Goal: Use online tool/utility: Utilize a website feature to perform a specific function

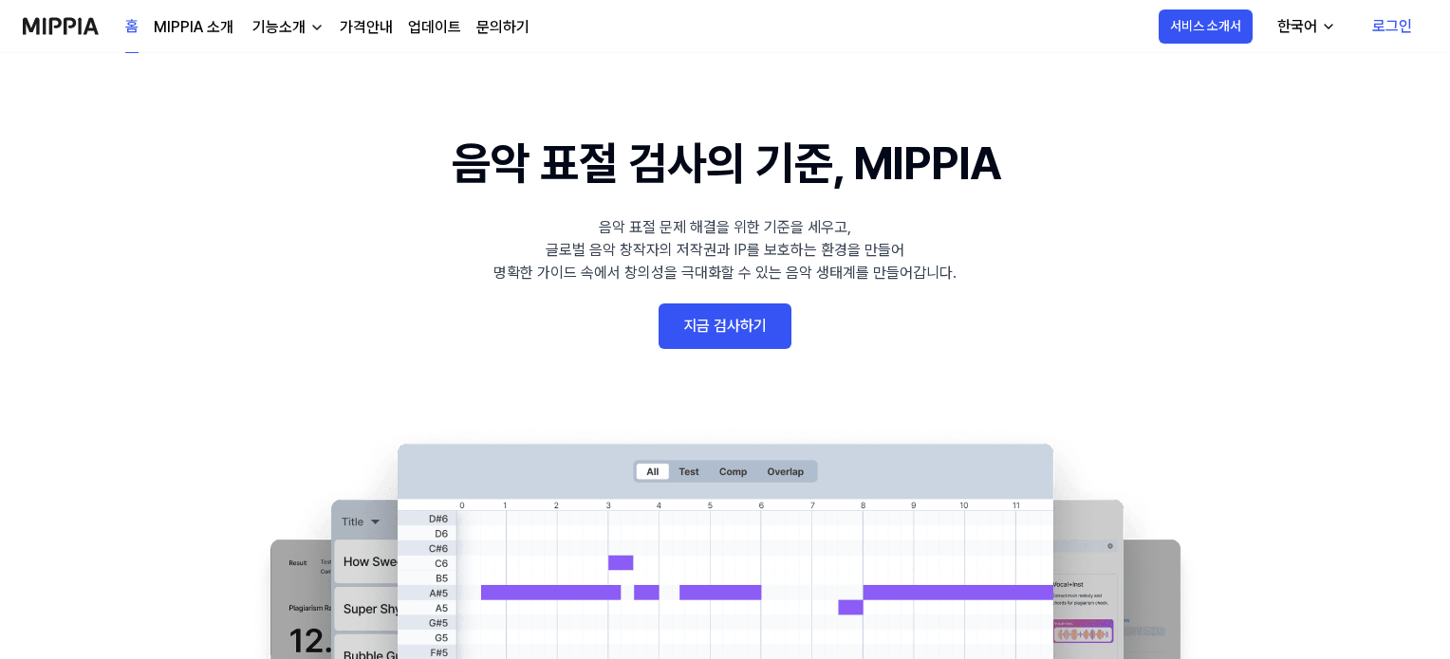
click at [1391, 26] on link "로그인" at bounding box center [1392, 26] width 70 height 53
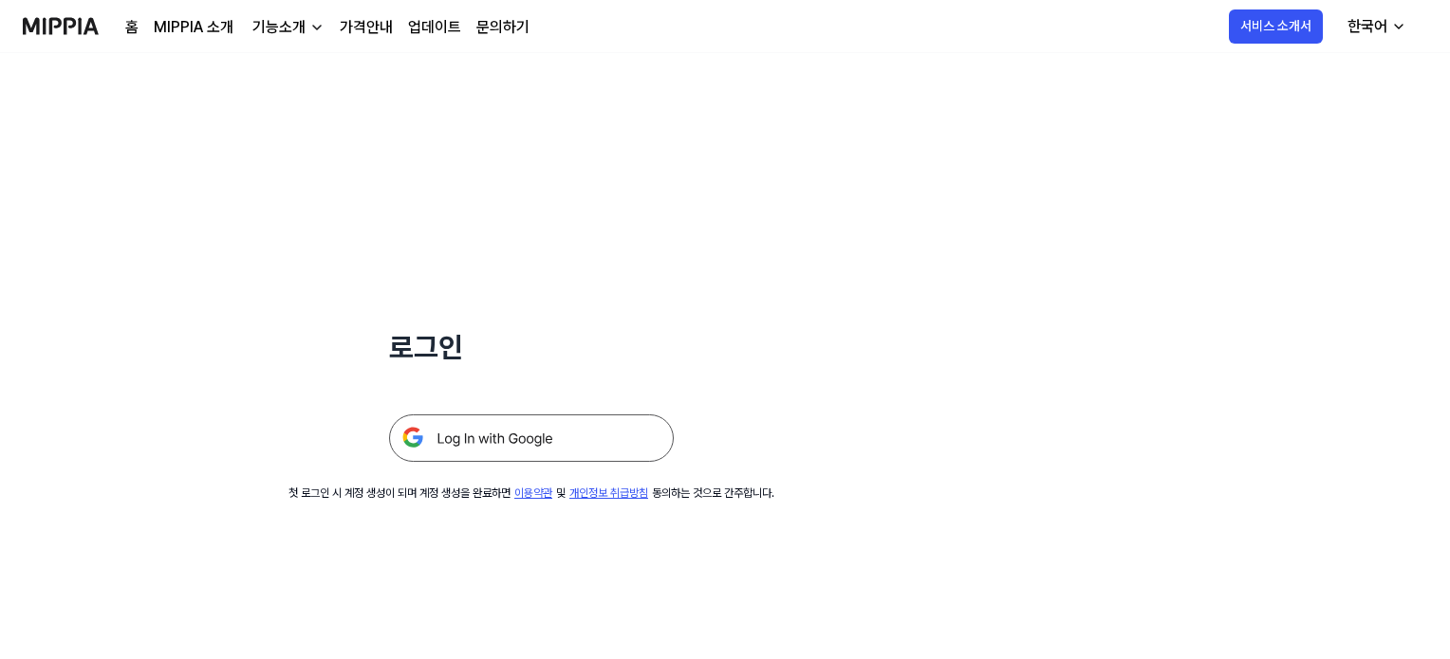
click at [531, 443] on img at bounding box center [531, 438] width 285 height 47
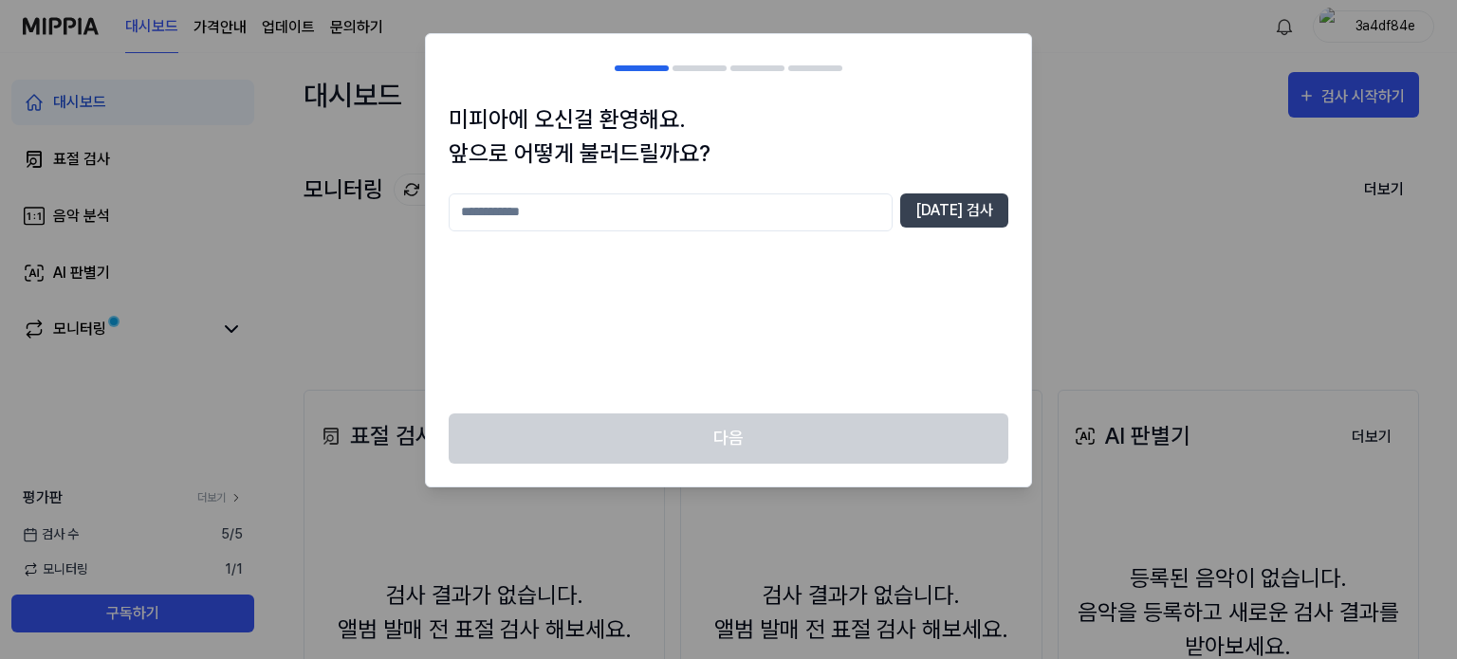
click at [606, 214] on input "text" at bounding box center [671, 213] width 444 height 38
type input "*"
type input "**"
click at [944, 219] on button "중복 검사" at bounding box center [954, 211] width 108 height 34
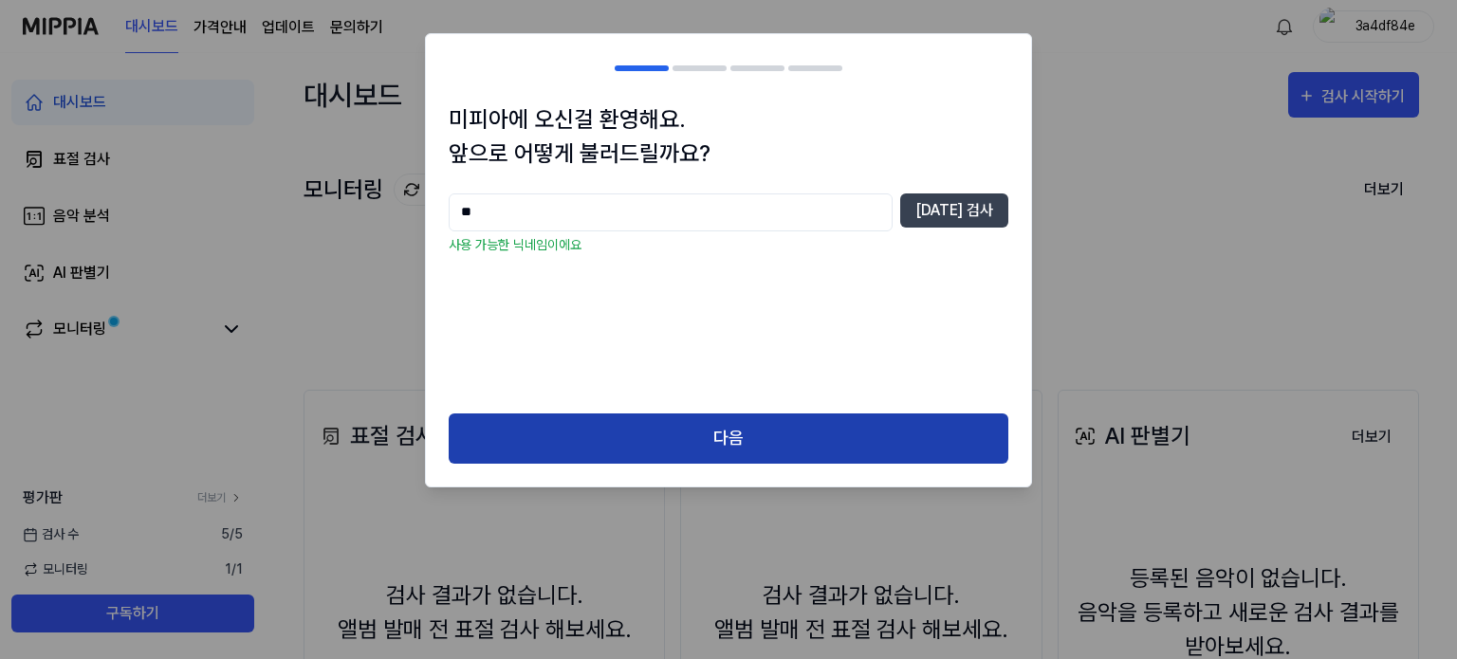
click at [801, 439] on button "다음" at bounding box center [729, 439] width 560 height 50
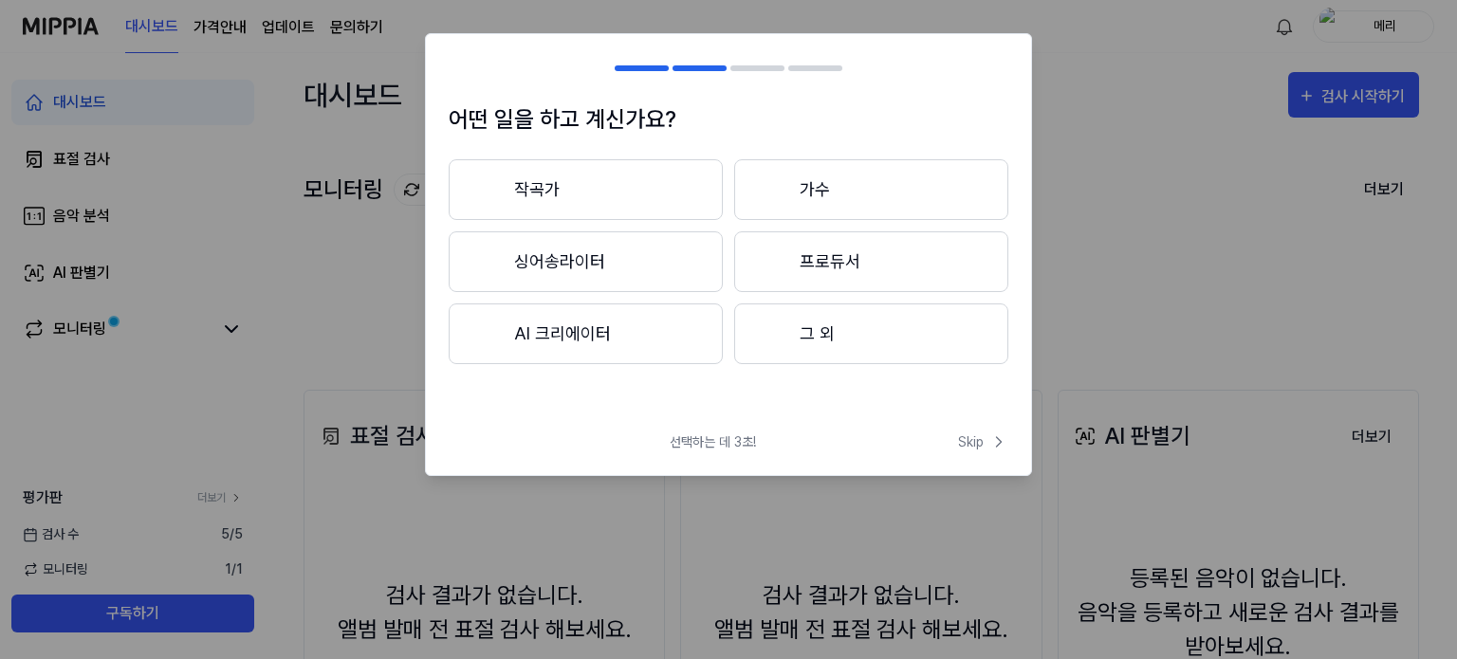
click at [824, 337] on button "그 외" at bounding box center [871, 334] width 274 height 61
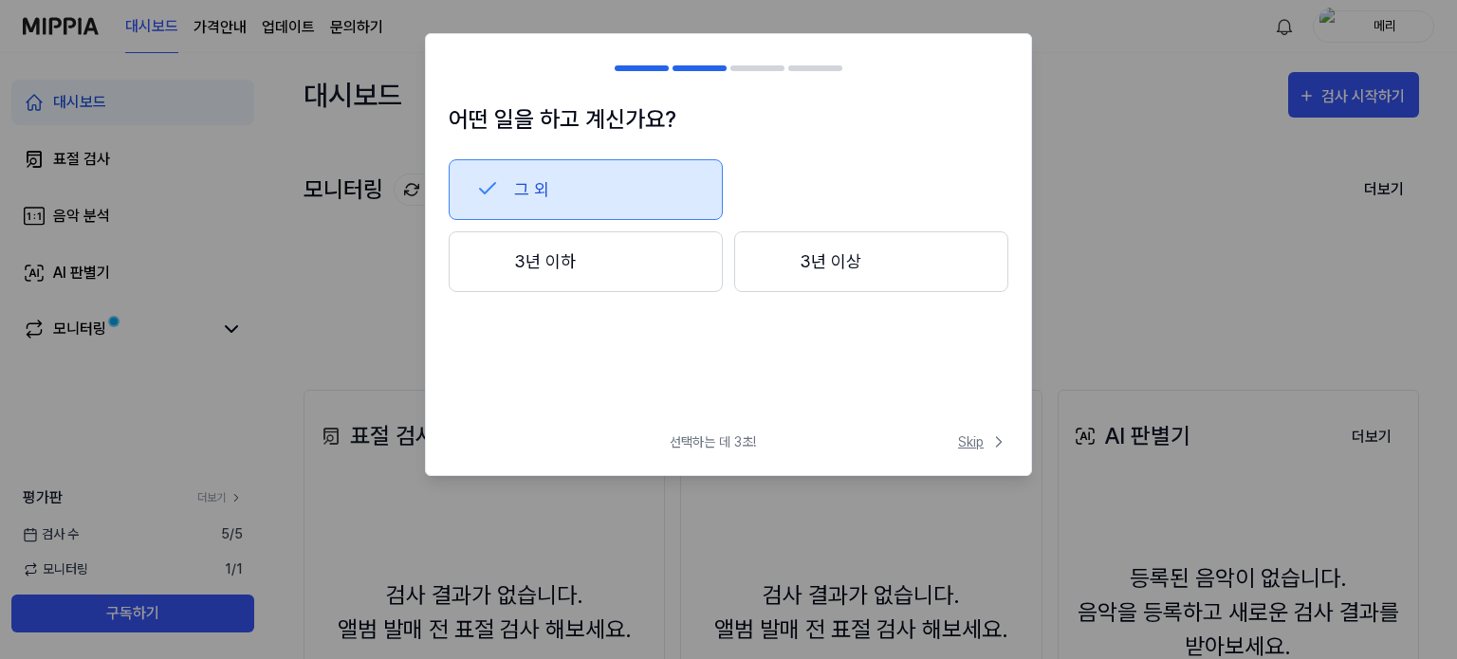
click at [985, 435] on span "Skip" at bounding box center [983, 443] width 50 height 20
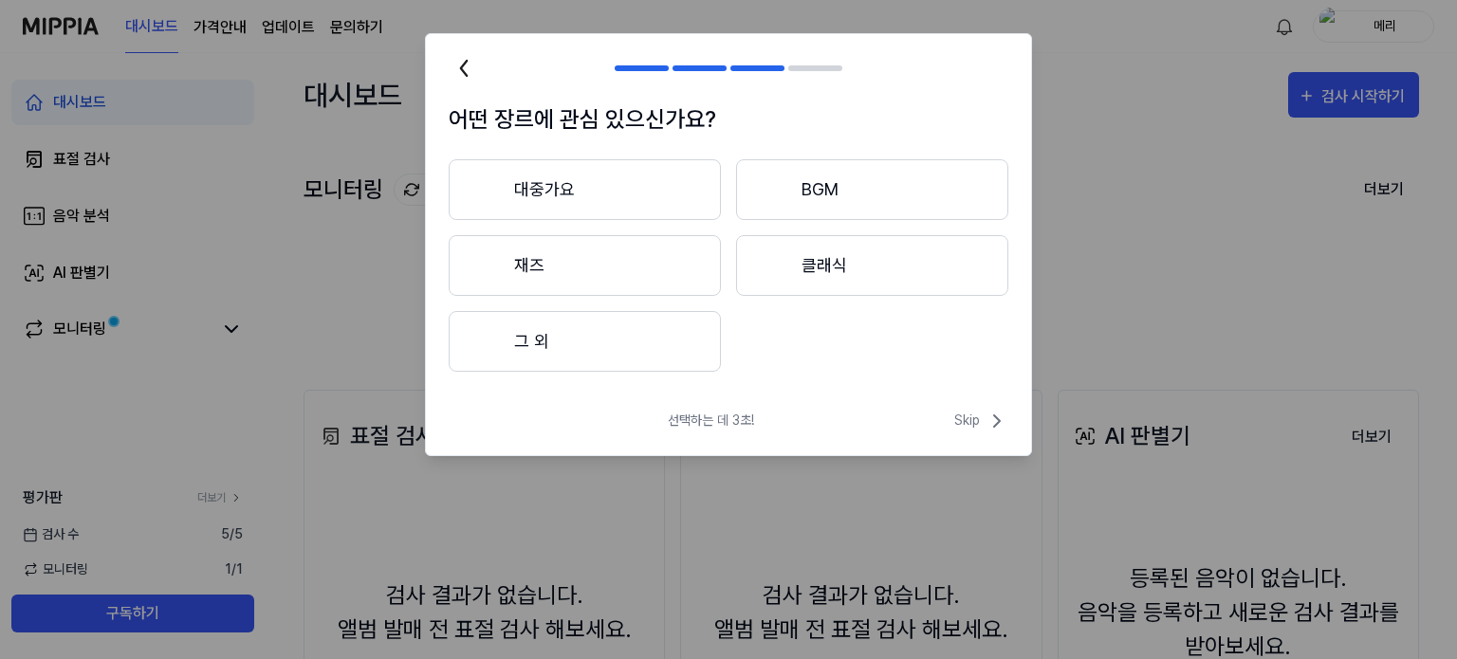
click at [623, 187] on button "대중가요" at bounding box center [585, 189] width 272 height 61
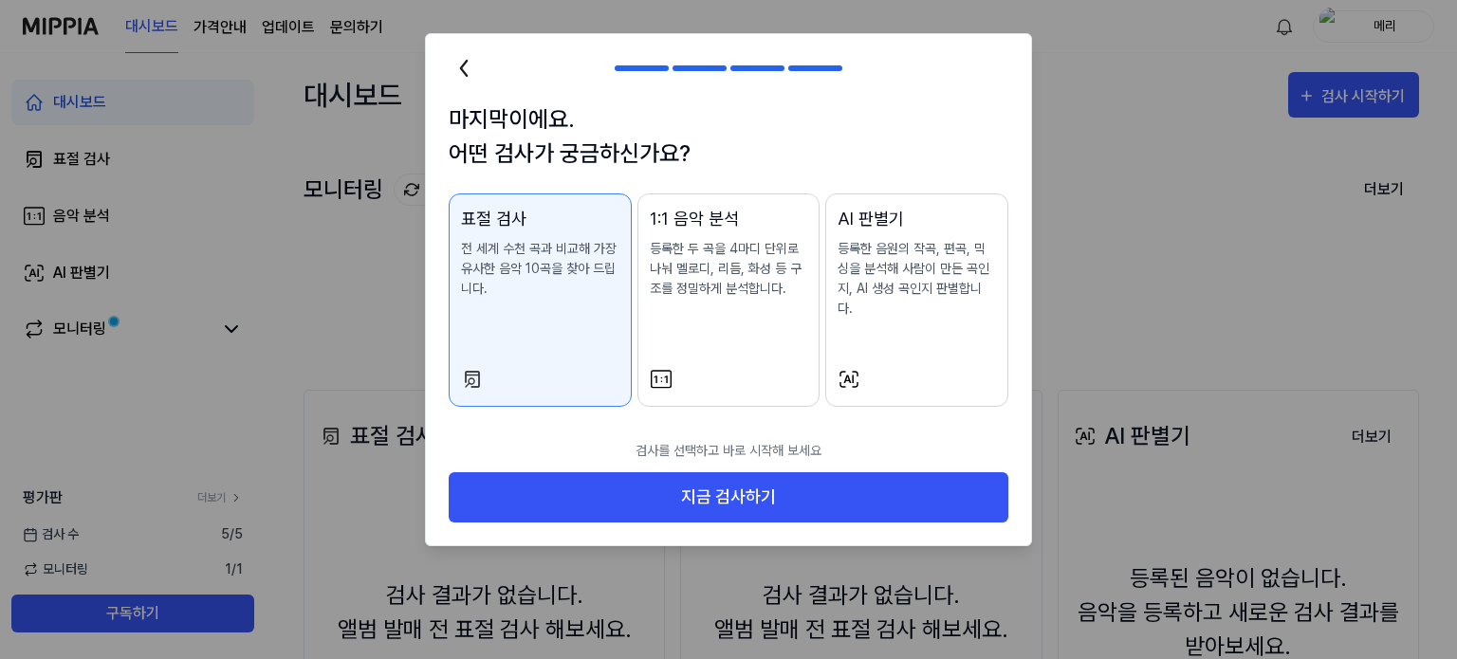
click at [879, 279] on p "등록한 음원의 작곡, 편곡, 믹싱을 분석해 사람이 만든 곡인지, AI 생성 곡인지 판별합니다." at bounding box center [917, 279] width 158 height 80
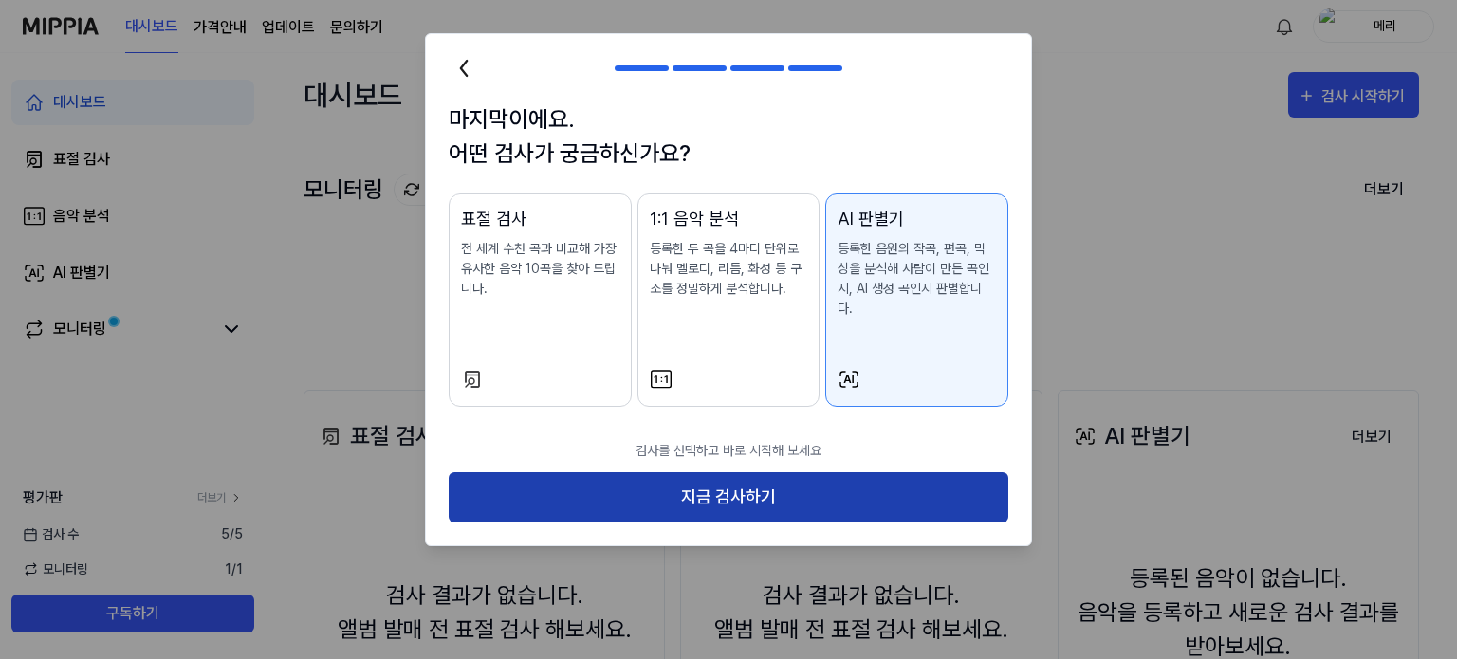
click at [792, 472] on button "지금 검사하기" at bounding box center [729, 497] width 560 height 50
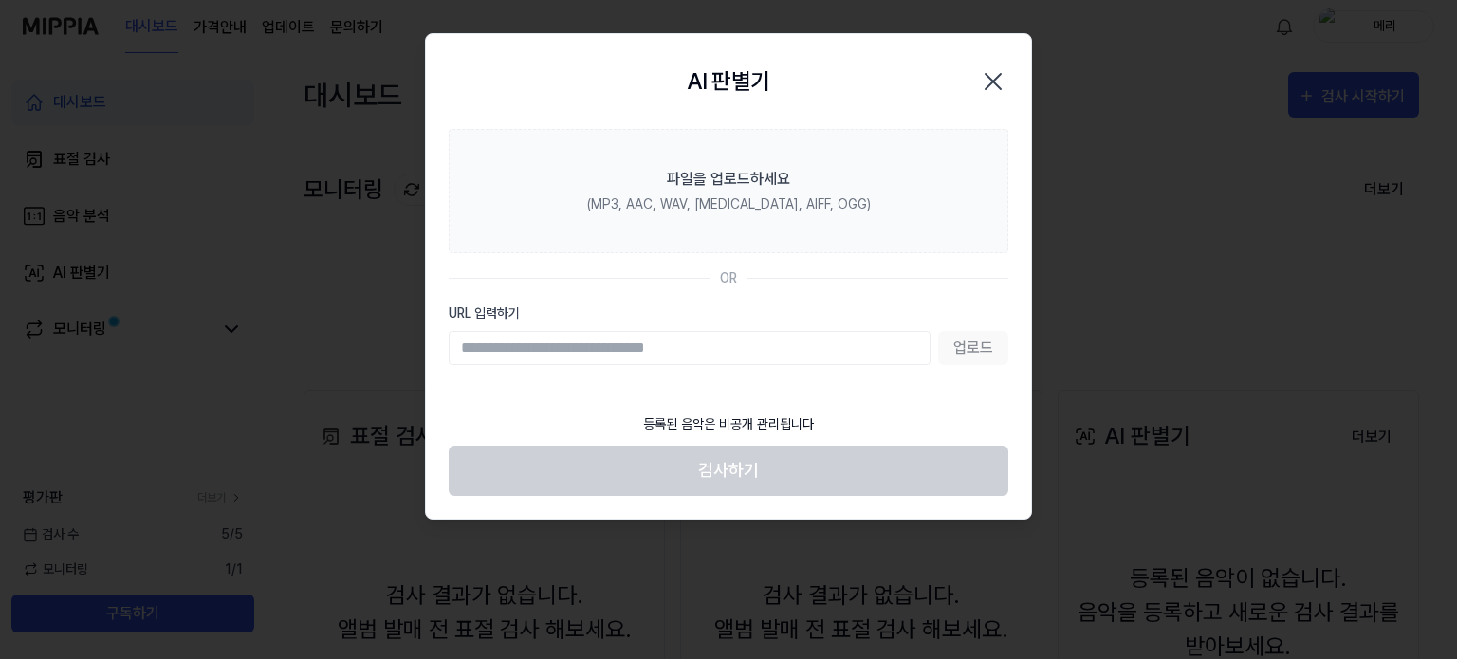
click at [612, 343] on input "URL 입력하기" at bounding box center [690, 348] width 482 height 34
click at [962, 347] on div "업로드" at bounding box center [729, 348] width 560 height 34
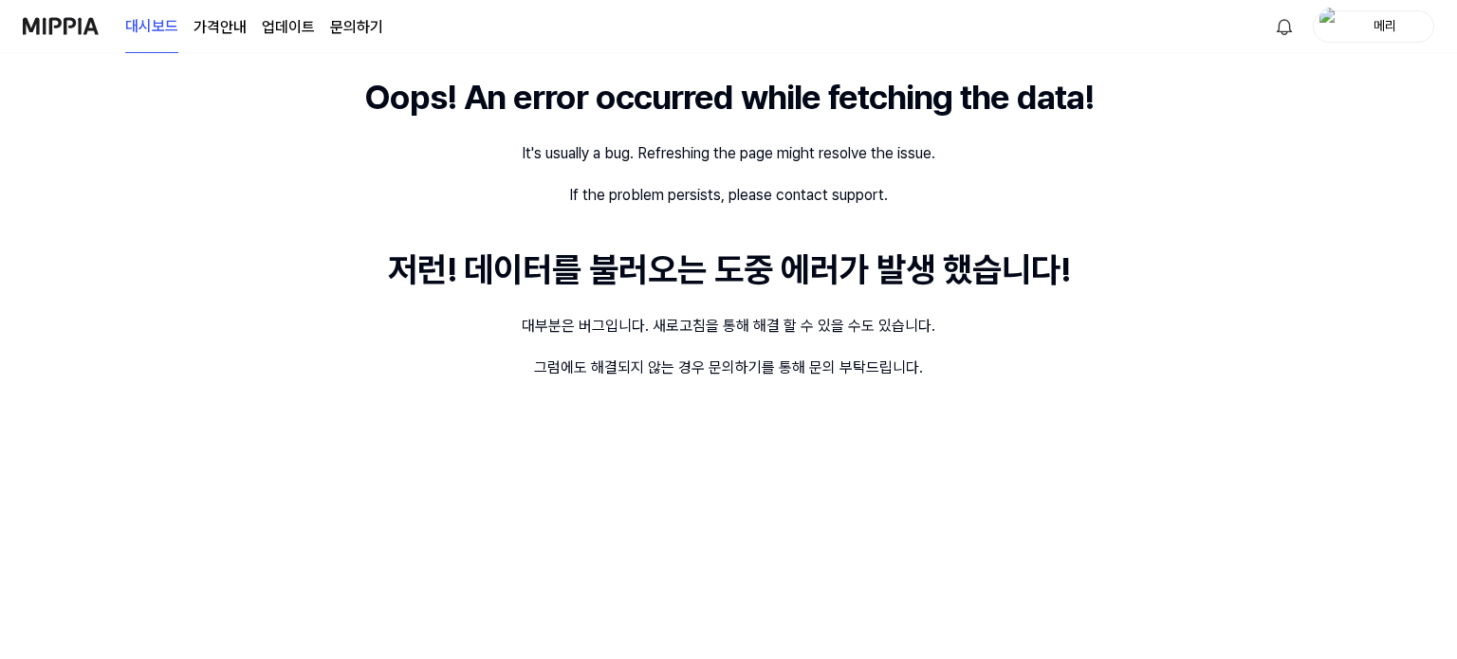
click at [347, 22] on link "문의하기" at bounding box center [356, 27] width 53 height 23
click at [65, 28] on img at bounding box center [61, 26] width 76 height 52
click at [869, 418] on div "Oops! An error occurred while fetching the data! It's usually a bug. Refreshing…" at bounding box center [728, 356] width 1457 height 606
click at [227, 31] on page\) "가격안내" at bounding box center [220, 27] width 53 height 23
click at [291, 29] on link "업데이트" at bounding box center [288, 27] width 53 height 23
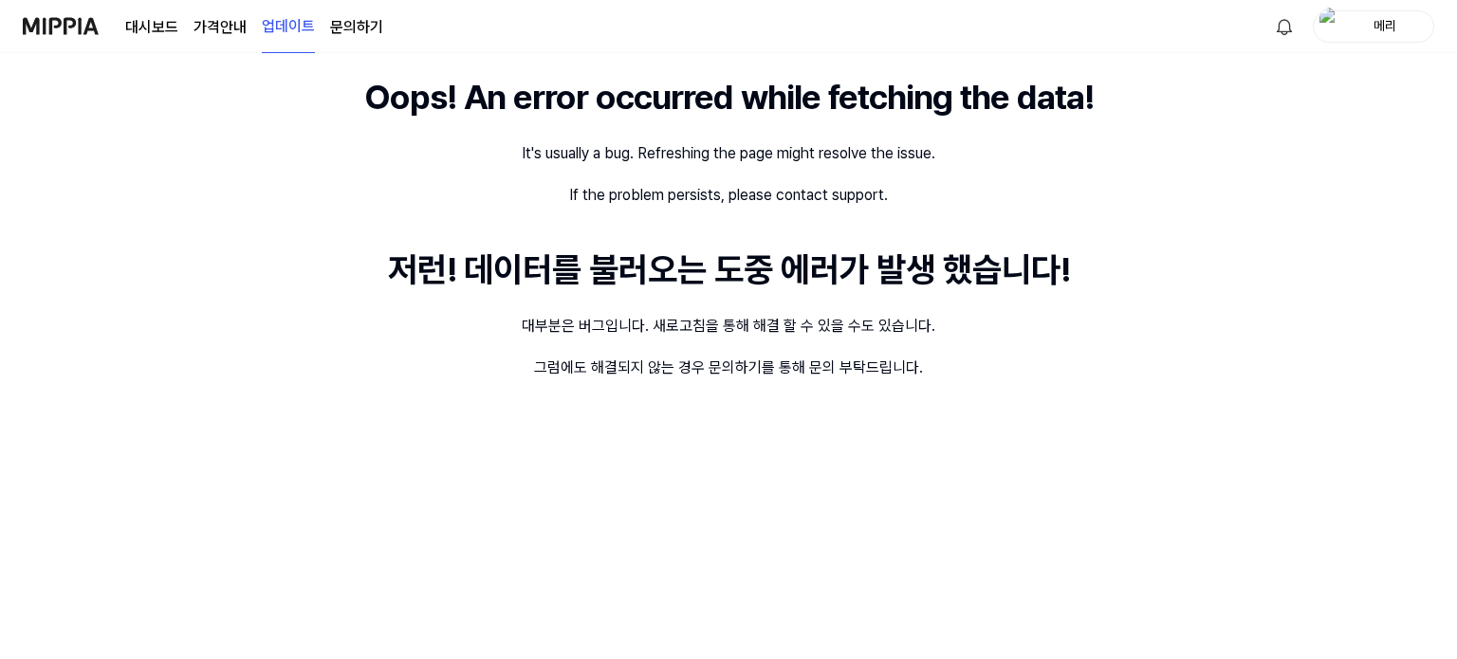
click at [349, 29] on link "문의하기" at bounding box center [356, 27] width 53 height 23
click at [81, 31] on img at bounding box center [61, 26] width 76 height 52
click at [767, 289] on div "저런! 데이터를 불러오는 도중 에러가 발생 했습니다!" at bounding box center [729, 270] width 682 height 51
click at [766, 289] on div "저런! 데이터를 불러오는 도중 에러가 발생 했습니다!" at bounding box center [729, 270] width 682 height 51
click at [1027, 380] on div "Oops! An error occurred while fetching the data! It's usually a bug. Refreshing…" at bounding box center [728, 356] width 1457 height 606
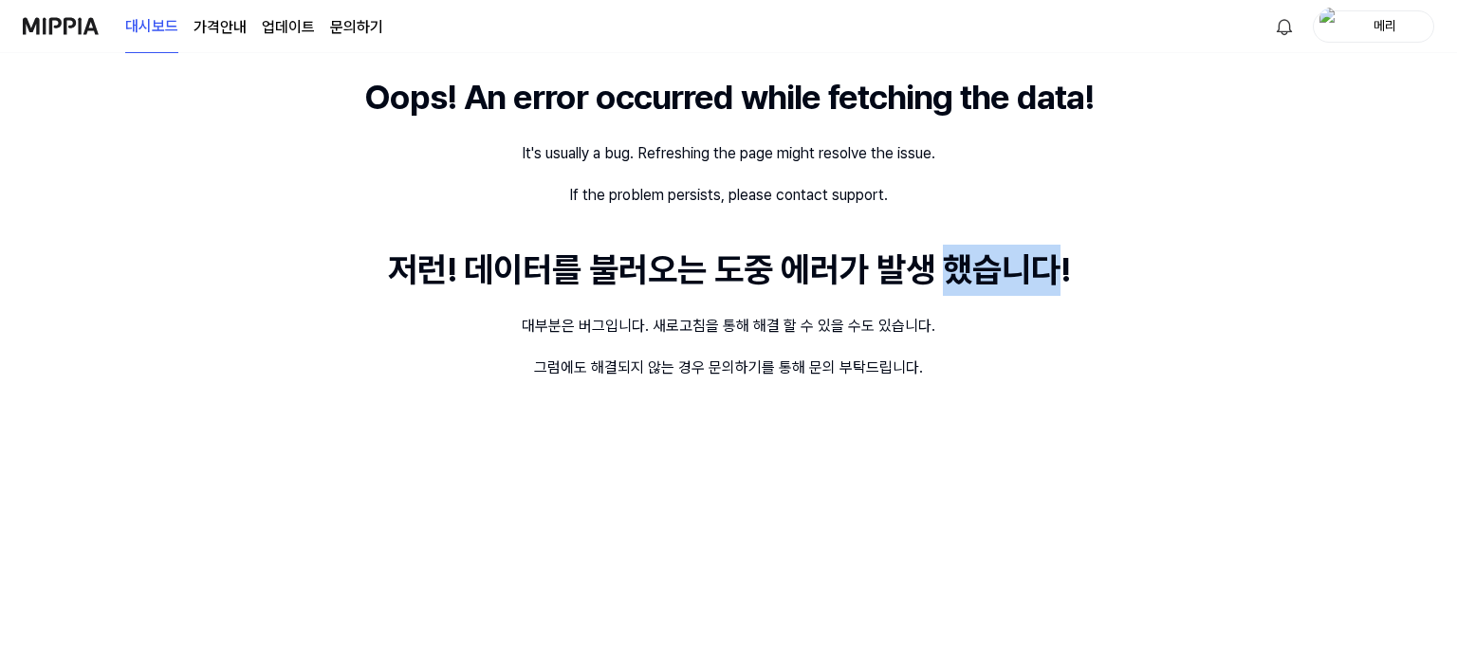
click at [1027, 380] on div "Oops! An error occurred while fetching the data! It's usually a bug. Refreshing…" at bounding box center [728, 356] width 1457 height 606
click at [1326, 69] on div "Oops! An error occurred while fetching the data! It's usually a bug. Refreshing…" at bounding box center [728, 356] width 1457 height 606
click at [1286, 33] on html "대시보드 가격안내 업데이트 문의하기 메리 Oops! An error occurred while fetching the data! It's us…" at bounding box center [728, 329] width 1457 height 659
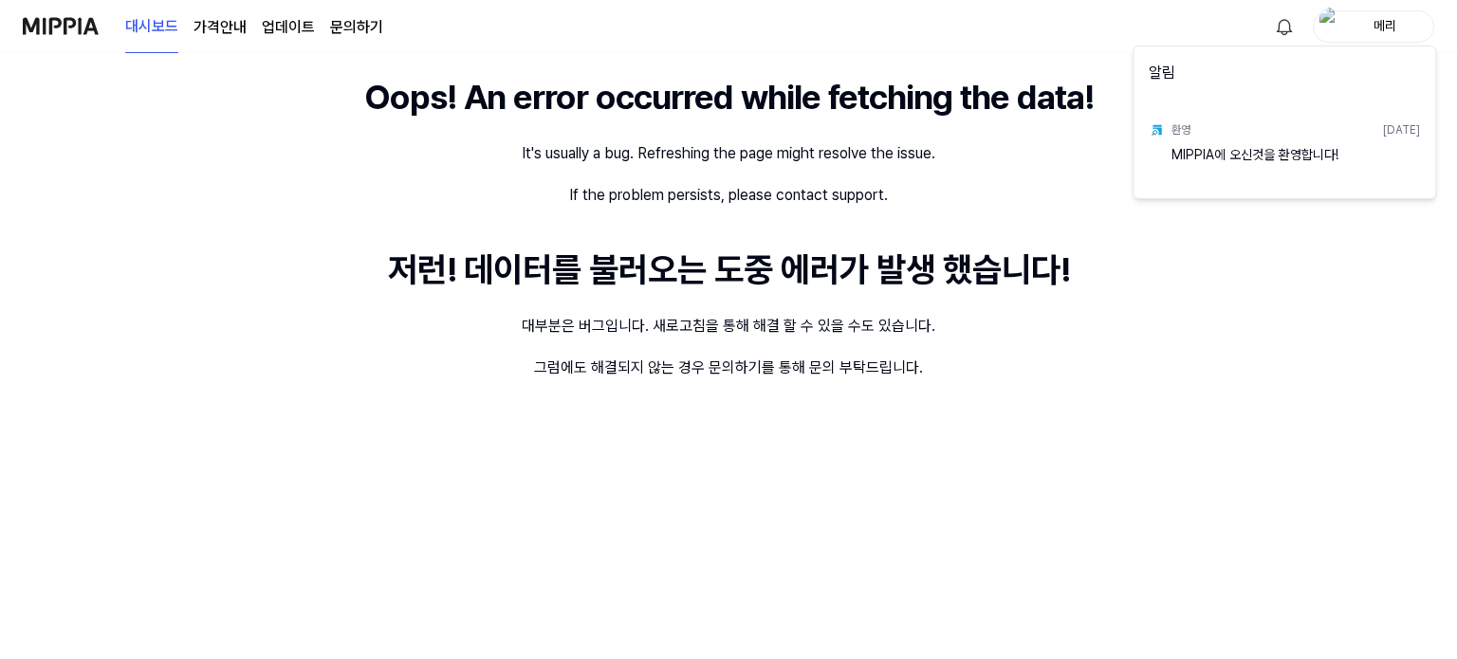
click at [1183, 35] on html "대시보드 가격안내 업데이트 문의하기 메리 Oops! An error occurred while fetching the data! It's us…" at bounding box center [728, 329] width 1457 height 659
click at [1165, 295] on div "Oops! An error occurred while fetching the data! It's usually a bug. Refreshing…" at bounding box center [728, 356] width 1457 height 606
click at [1010, 498] on div "Oops! An error occurred while fetching the data! It's usually a bug. Refreshing…" at bounding box center [728, 356] width 1457 height 606
click at [713, 364] on div "그럼에도 해결되지 않는 경우 문의하기를 통해 문의 부탁드립니다." at bounding box center [728, 368] width 389 height 23
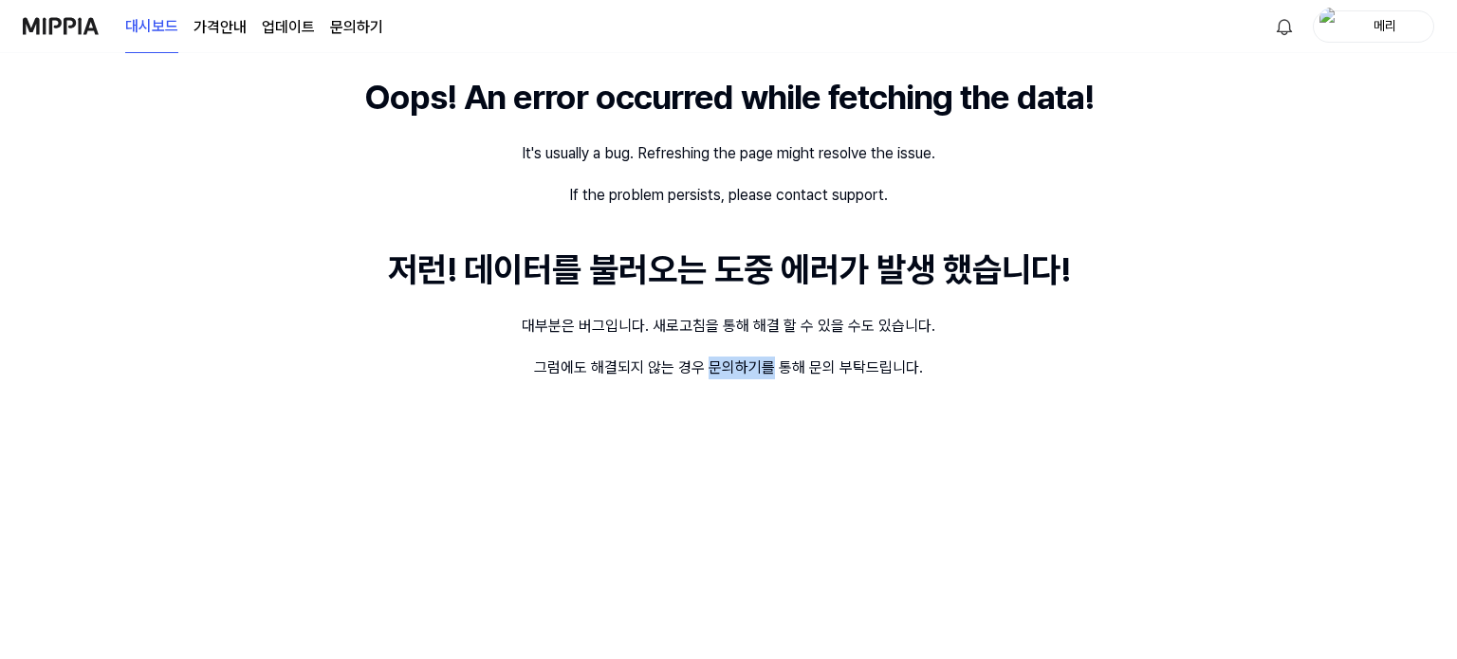
drag, startPoint x: 713, startPoint y: 364, endPoint x: 740, endPoint y: 375, distance: 28.5
click at [720, 365] on div "그럼에도 해결되지 않는 경우 문의하기를 통해 문의 부탁드립니다." at bounding box center [728, 368] width 389 height 23
click at [879, 438] on div "Oops! An error occurred while fetching the data! It's usually a bug. Refreshing…" at bounding box center [728, 356] width 1457 height 606
click at [880, 446] on div "Oops! An error occurred while fetching the data! It's usually a bug. Refreshing…" at bounding box center [728, 356] width 1457 height 606
click at [1046, 376] on div "Oops! An error occurred while fetching the data! It's usually a bug. Refreshing…" at bounding box center [728, 356] width 1457 height 606
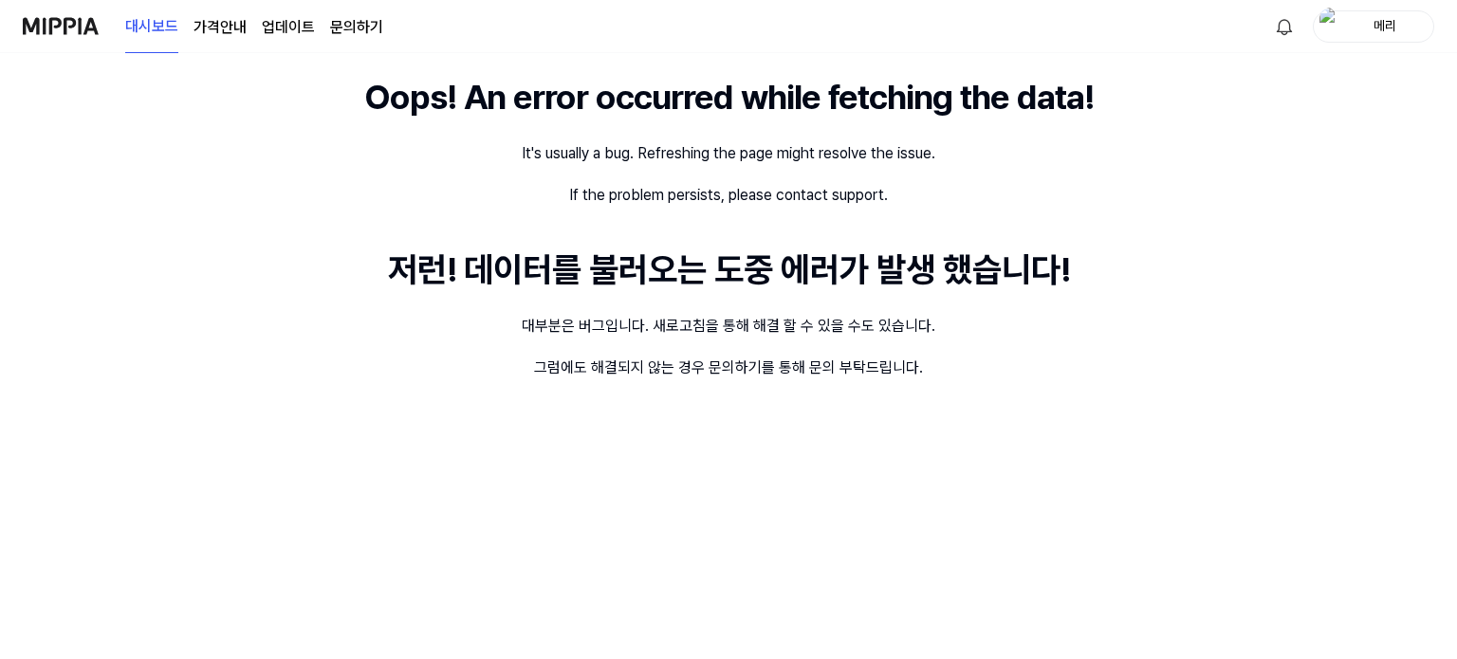
click at [1044, 376] on div "Oops! An error occurred while fetching the data! It's usually a bug. Refreshing…" at bounding box center [728, 356] width 1457 height 606
click at [354, 36] on link "문의하기" at bounding box center [356, 27] width 53 height 23
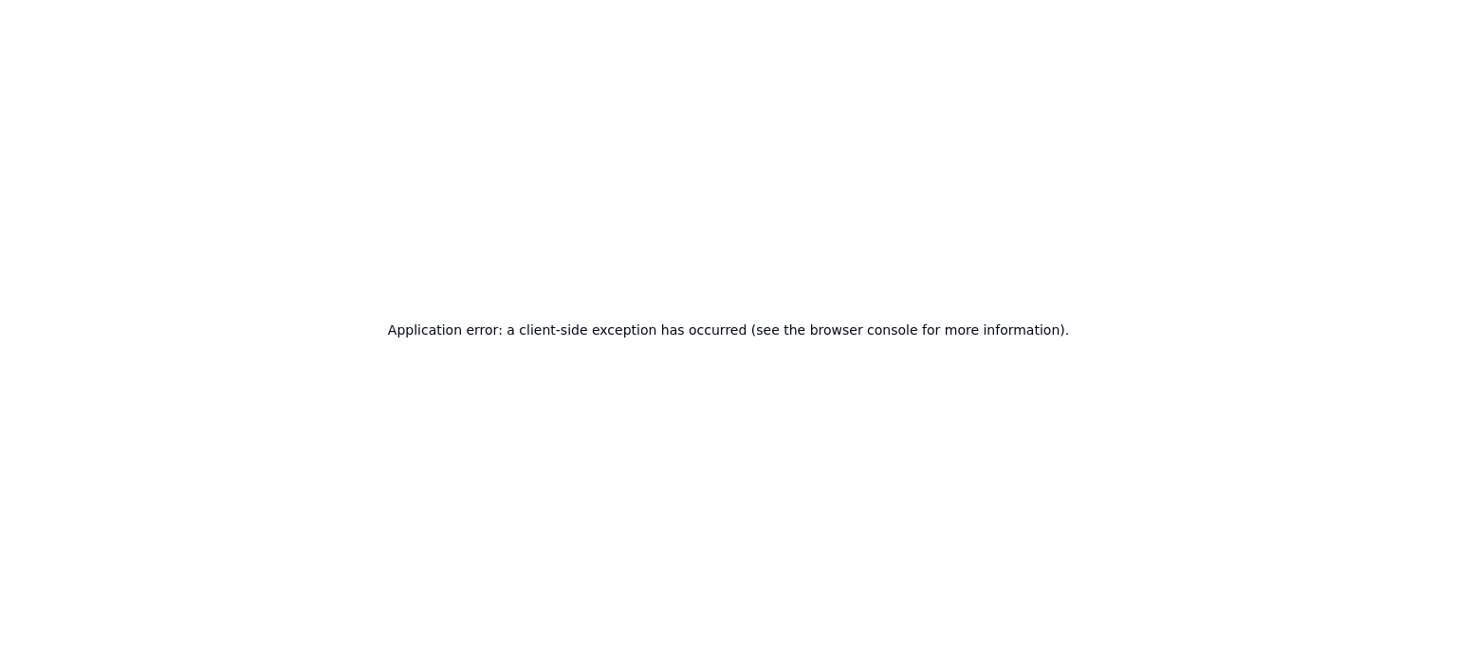
click at [614, 328] on h2 "Application error: a client-side exception has occurred (see the browser consol…" at bounding box center [728, 330] width 681 height 27
click at [643, 344] on div "Application error: a client-side exception has occurred (see the browser consol…" at bounding box center [728, 329] width 1457 height 659
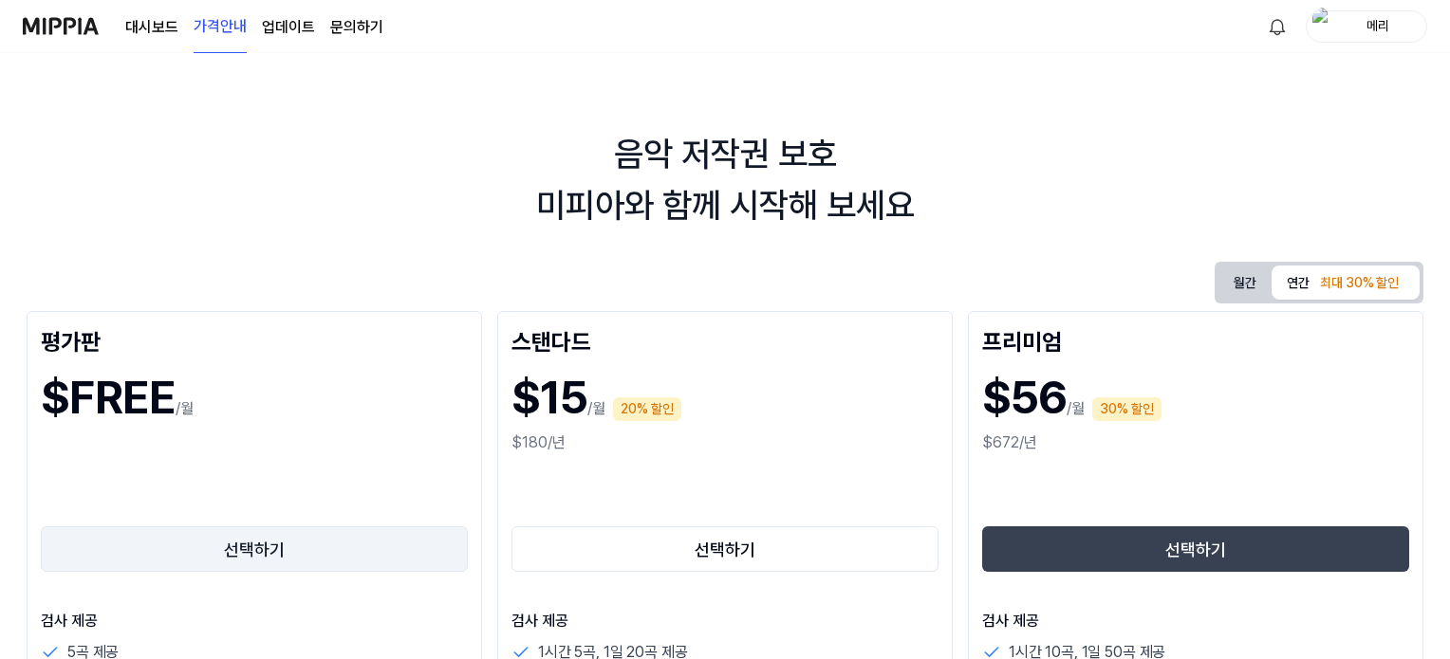
click at [308, 542] on button "선택하기" at bounding box center [254, 550] width 427 height 46
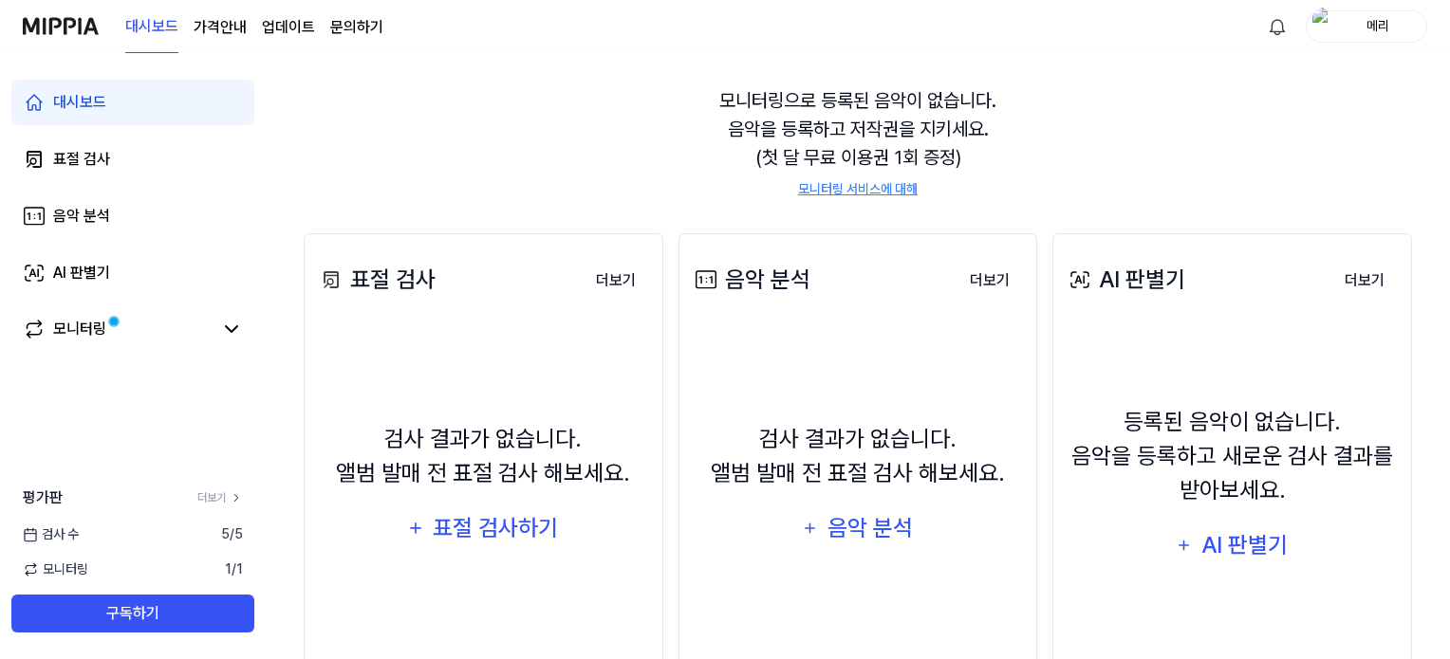
scroll to position [190, 0]
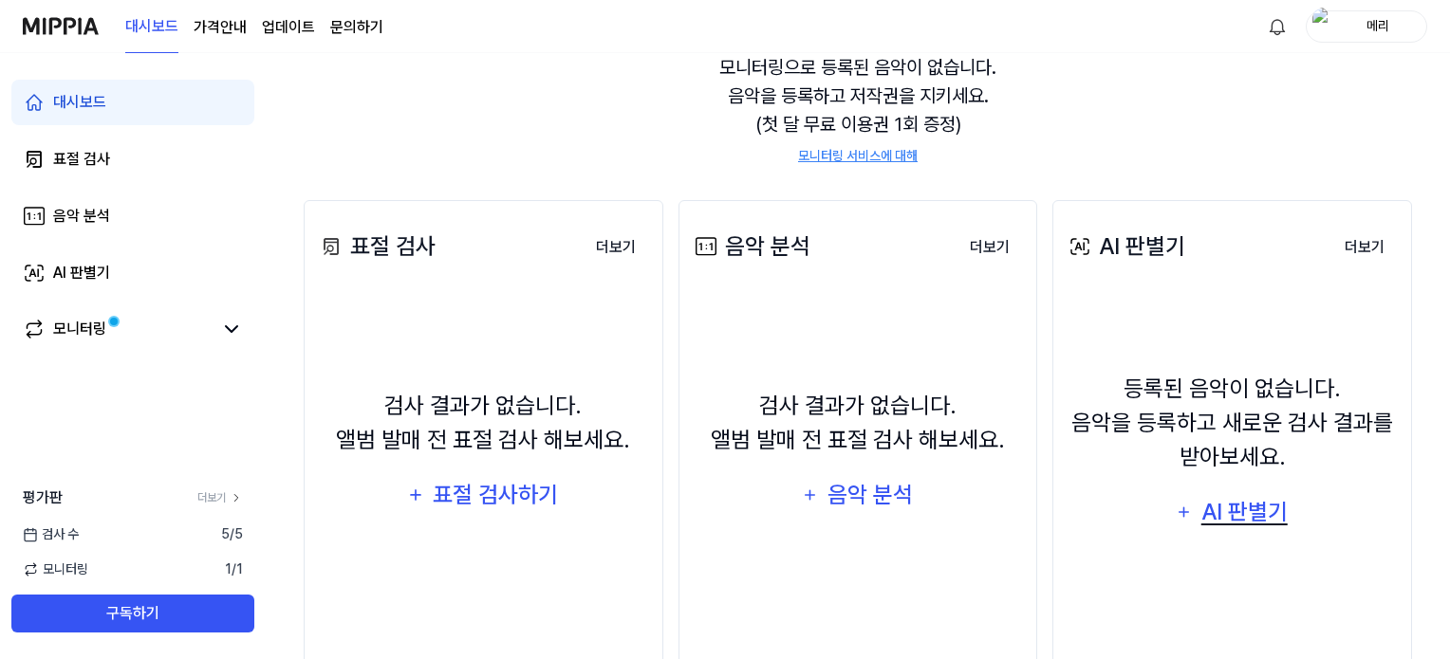
click at [1240, 512] on div "AI 판별기" at bounding box center [1243, 512] width 91 height 36
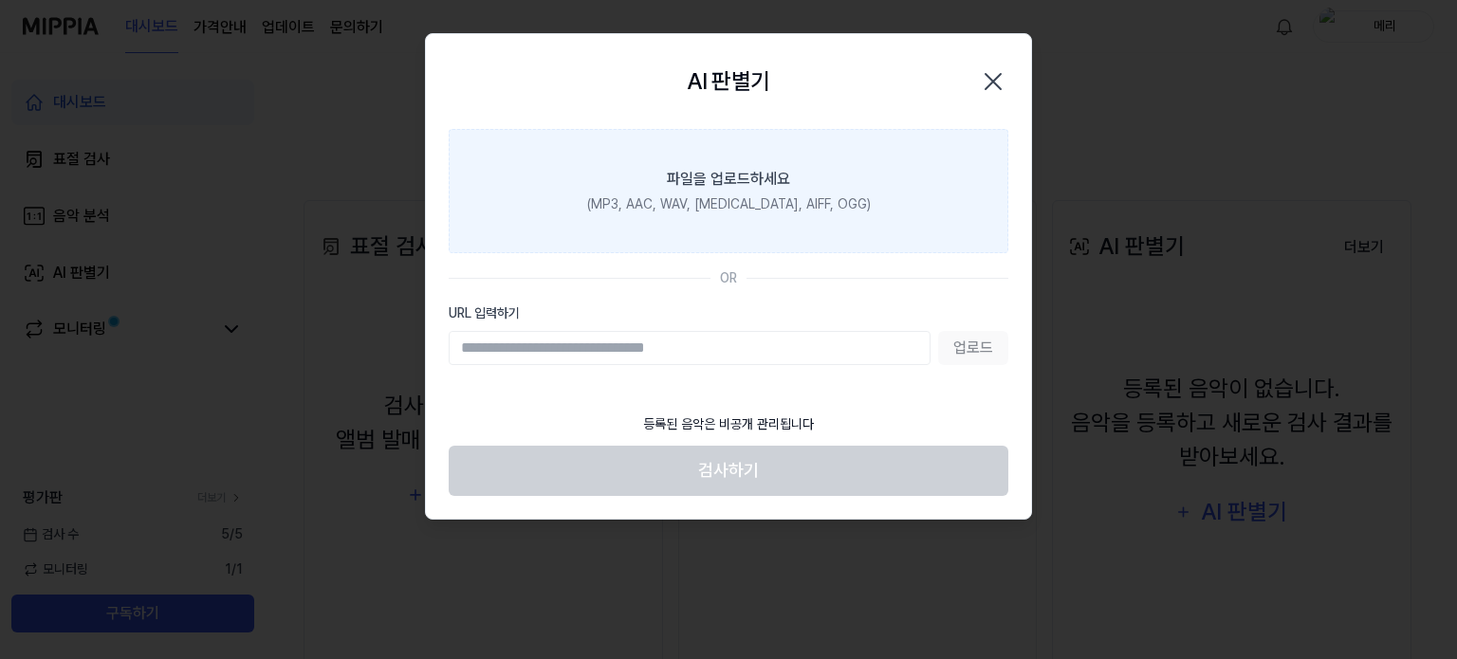
click at [691, 215] on label "파일을 업로드하세요 (MP3, AAC, WAV, [MEDICAL_DATA], AIFF, OGG)" at bounding box center [729, 191] width 560 height 124
click at [0, 0] on input "파일을 업로드하세요 (MP3, AAC, WAV, [MEDICAL_DATA], AIFF, OGG)" at bounding box center [0, 0] width 0 height 0
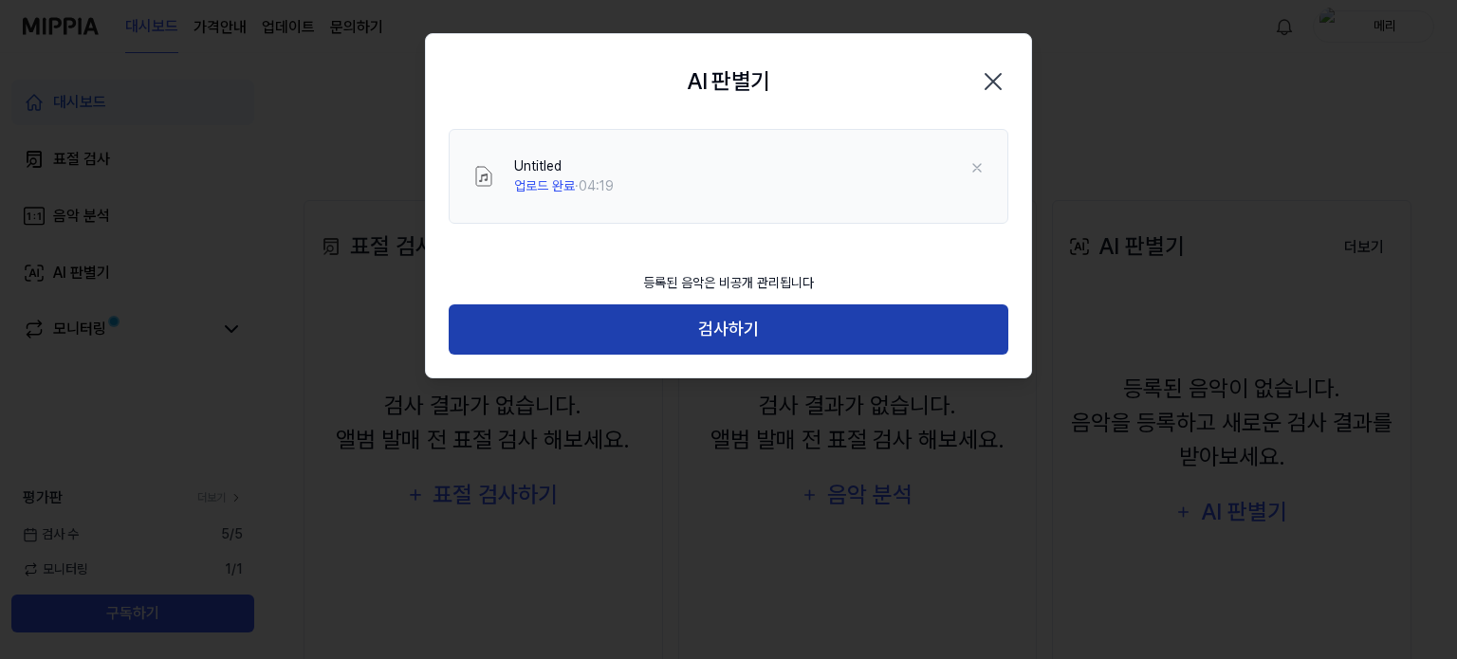
click at [767, 336] on button "검사하기" at bounding box center [729, 330] width 560 height 50
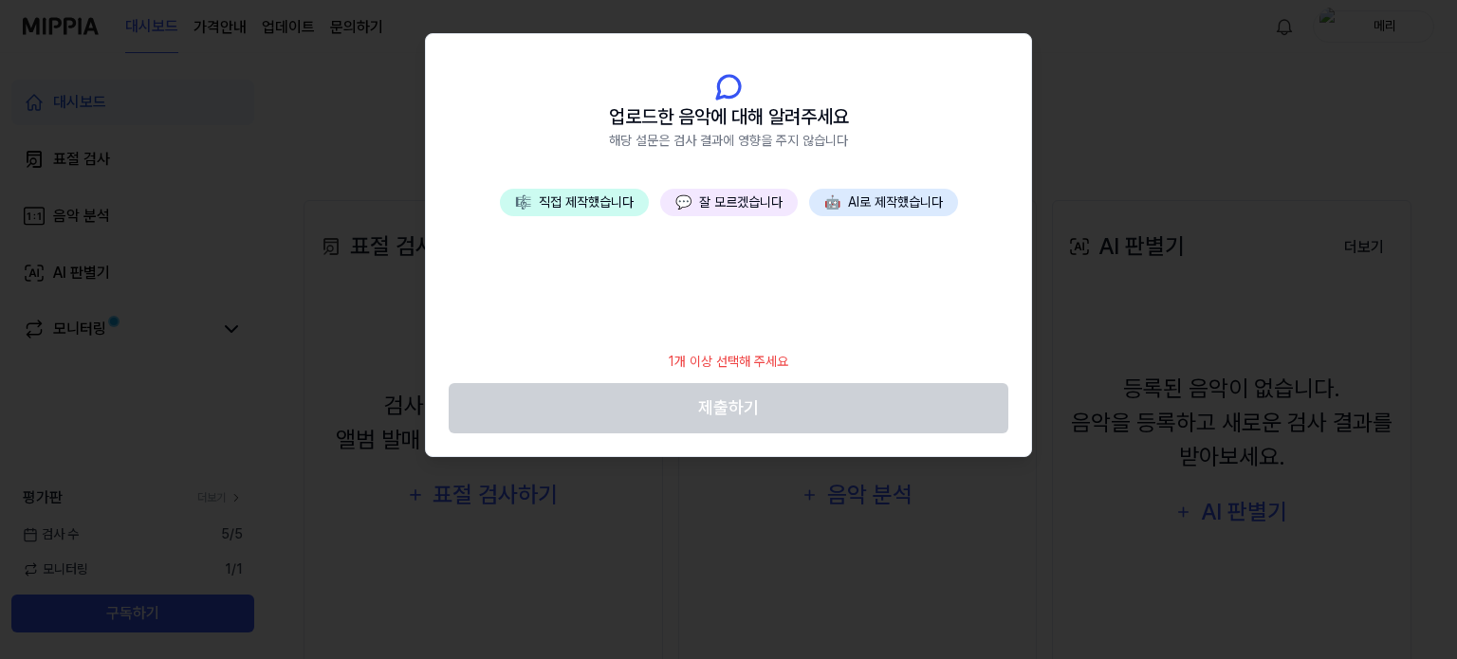
click at [755, 246] on div "🎼 직접 제작했습니다 💬 잘 모르겠습니다 🤖 AI로 제작했습니다" at bounding box center [728, 265] width 605 height 152
click at [747, 206] on button "💬 잘 모르겠습니다" at bounding box center [729, 203] width 138 height 28
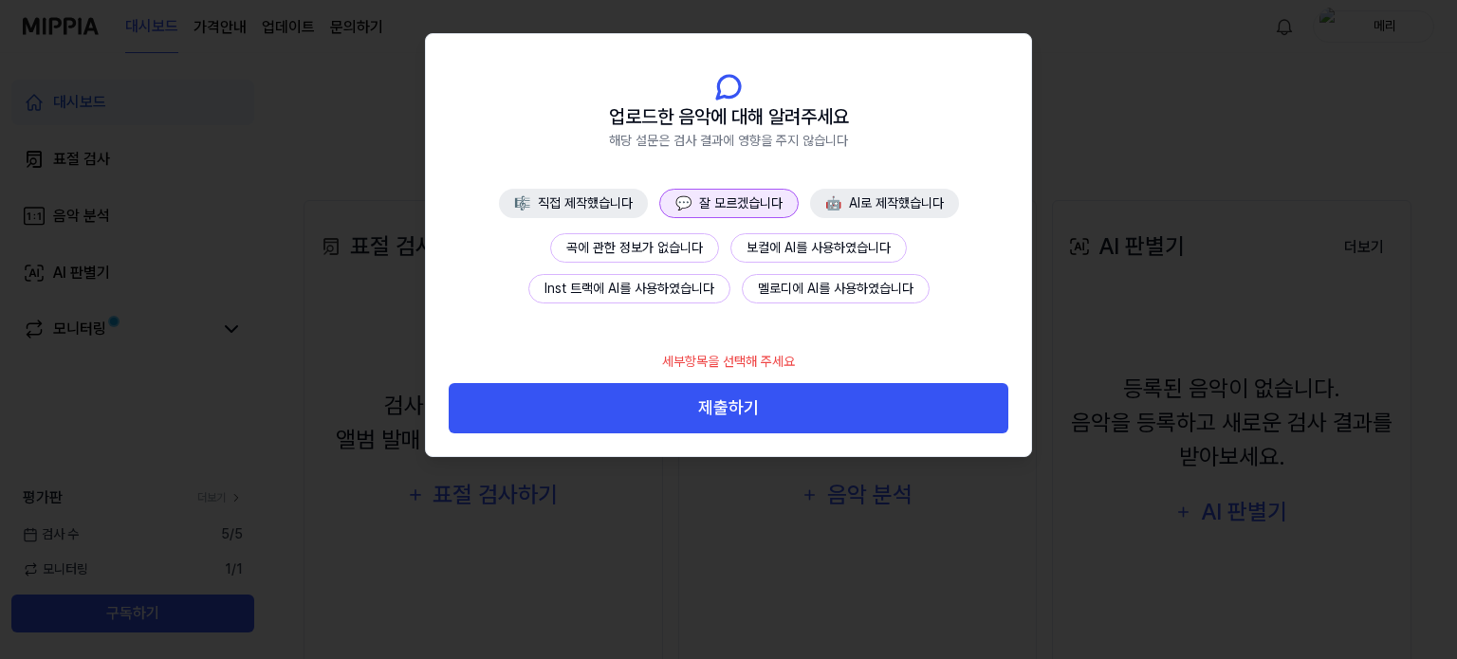
click at [849, 206] on button "🤖 AI로 제작했습니다" at bounding box center [884, 203] width 149 height 29
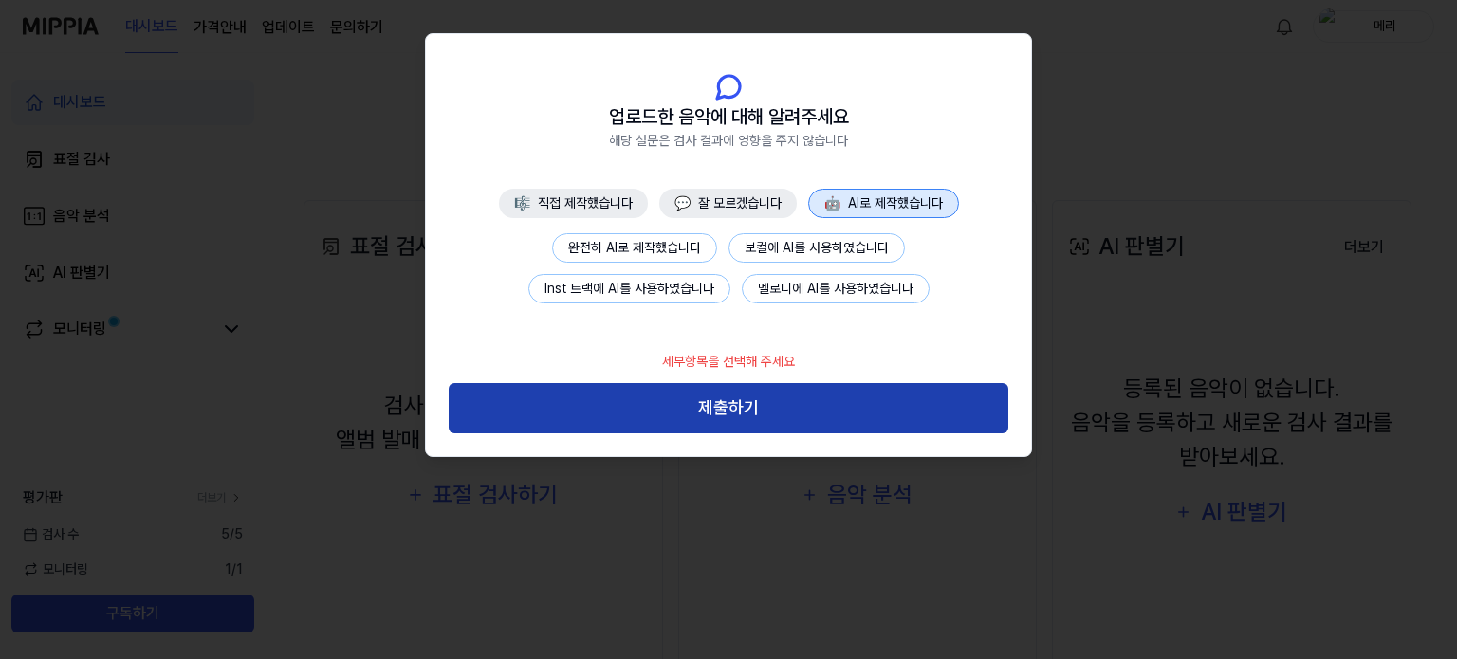
click at [795, 399] on button "제출하기" at bounding box center [729, 408] width 560 height 50
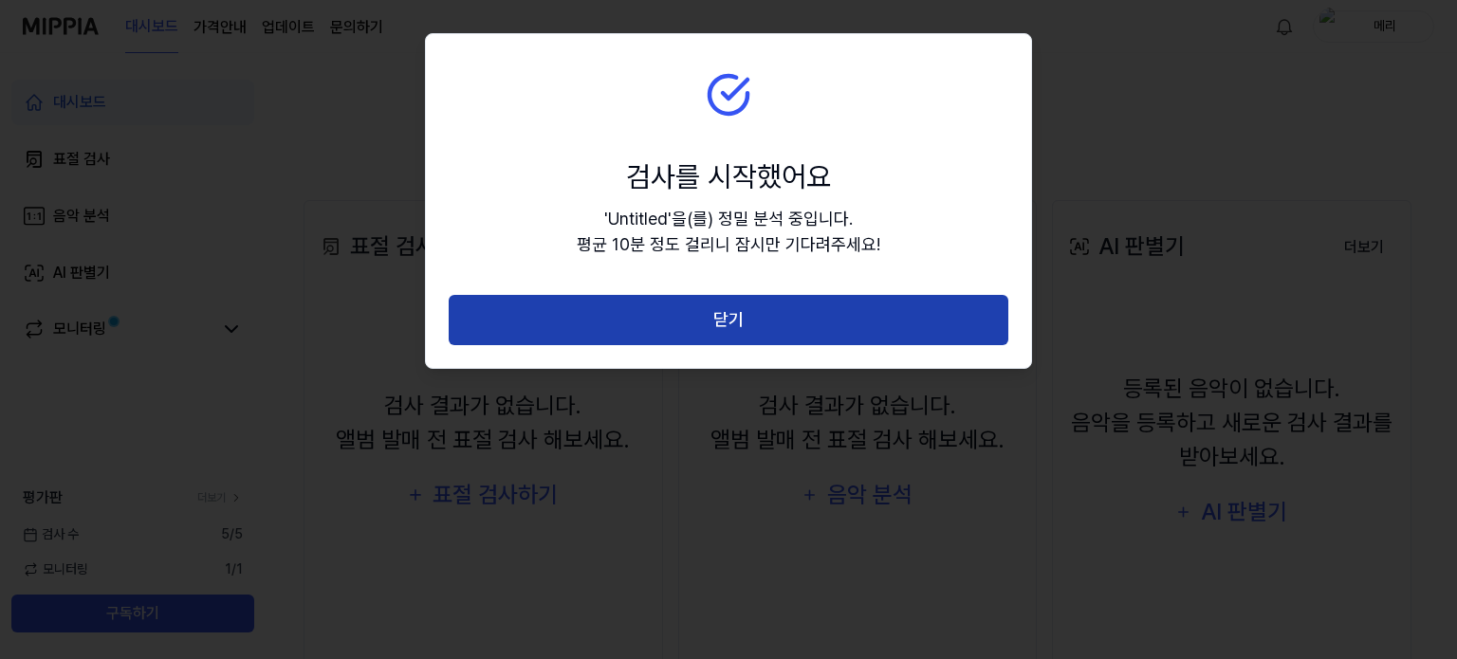
click at [797, 329] on button "닫기" at bounding box center [729, 320] width 560 height 50
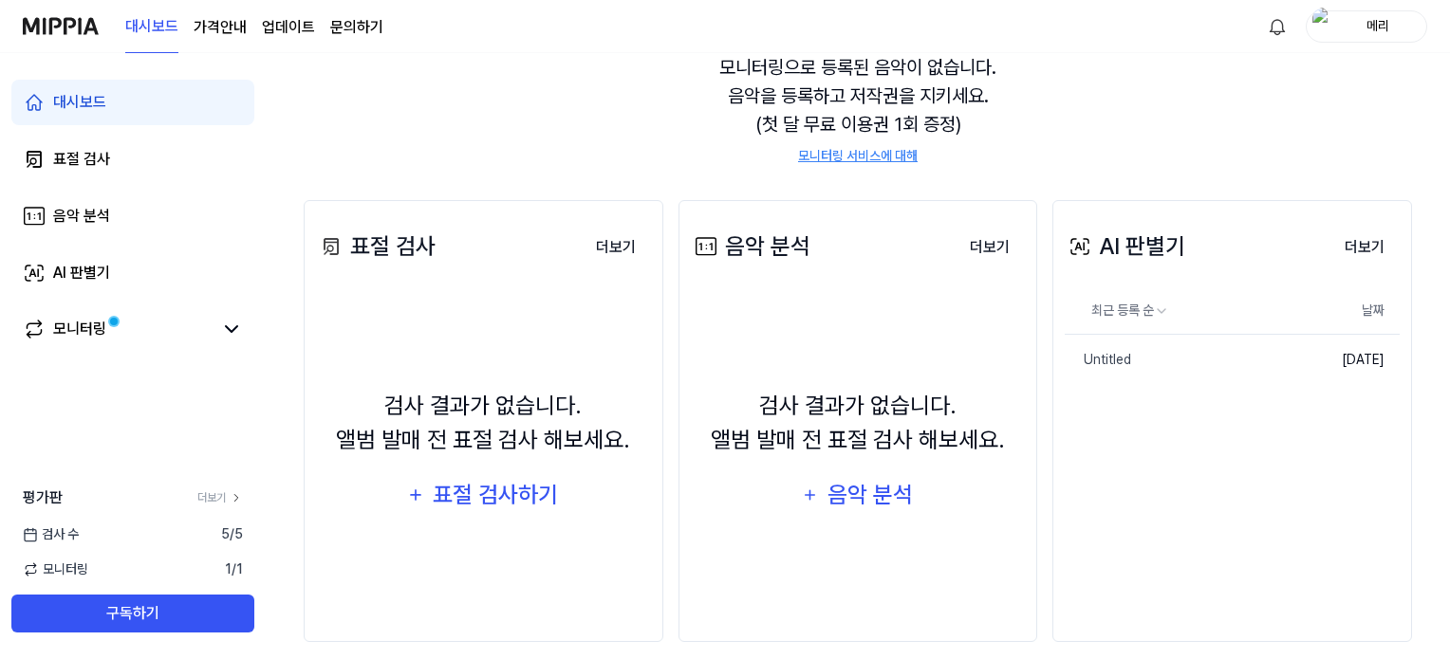
click at [1328, 158] on div "모니터링으로 등록된 음악이 없습니다. 음악을 등록하고 저작권을 지키세요. (첫 달 무료 이용권 1회 증정) 모니터링 서비스에 대해" at bounding box center [858, 109] width 1108 height 158
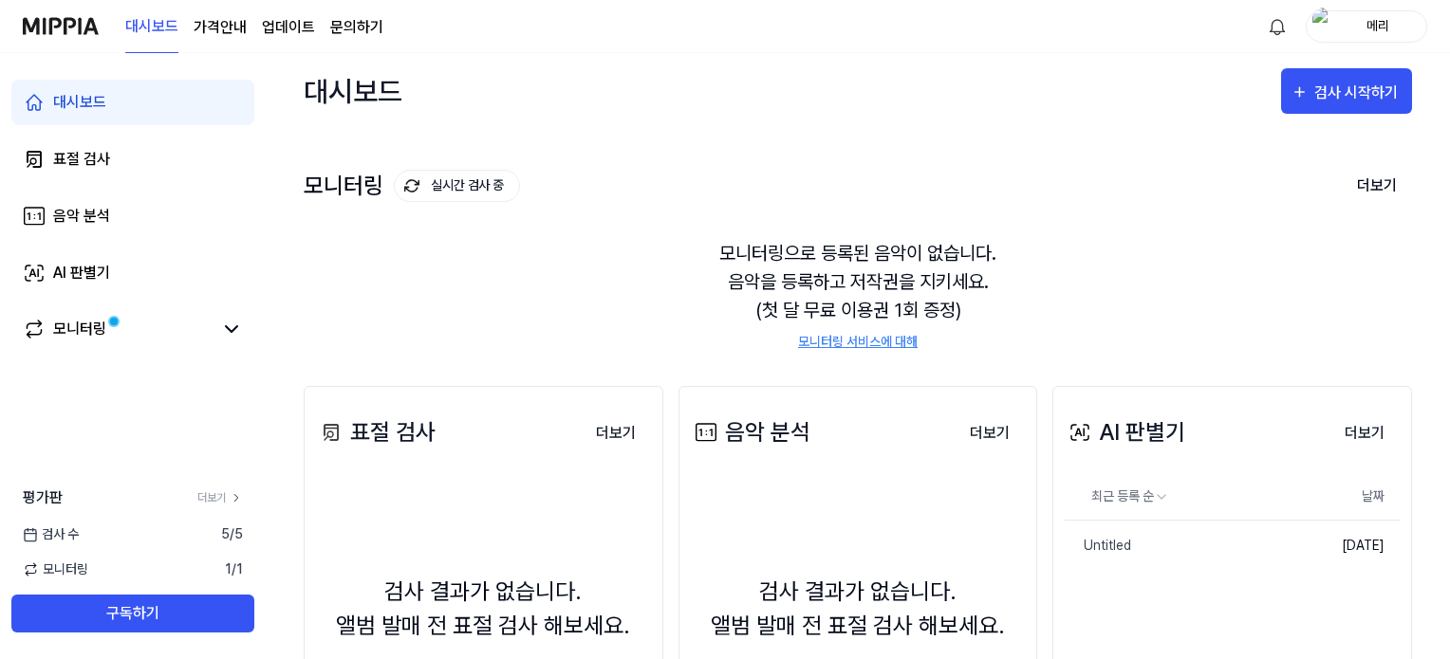
scroll to position [0, 0]
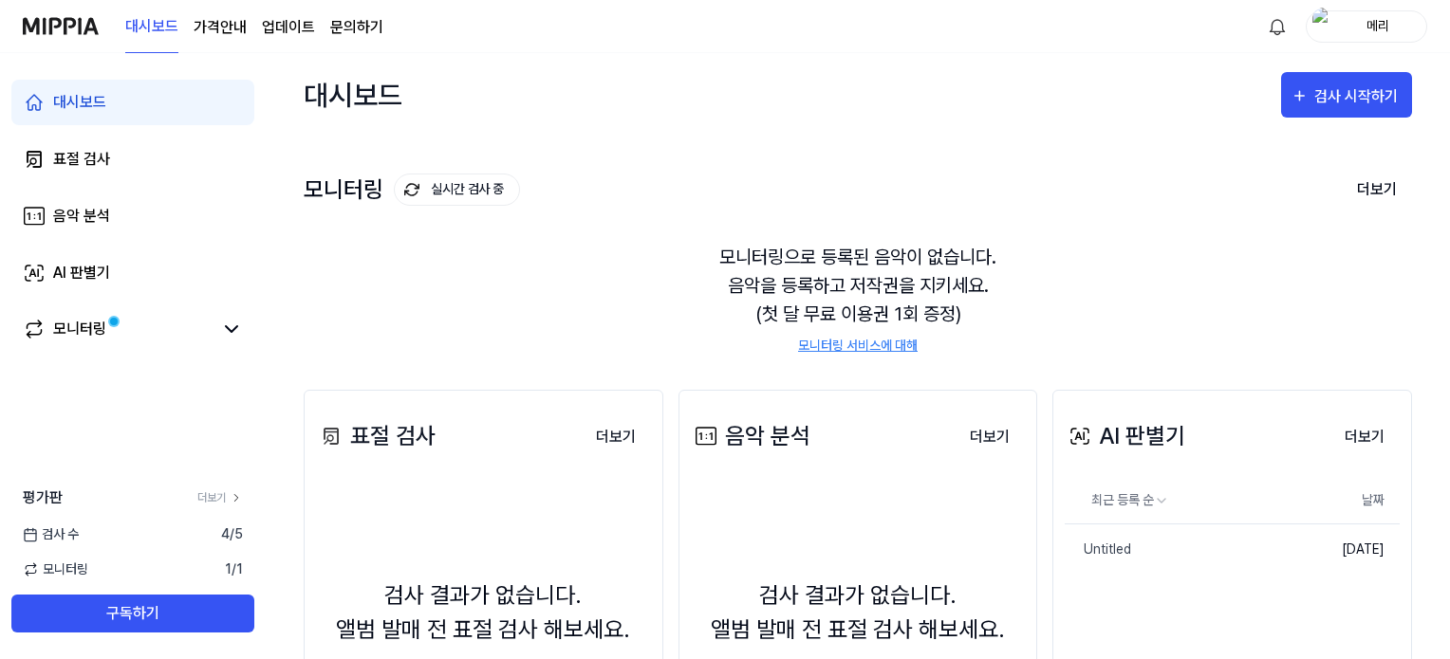
click at [239, 572] on span "1 / 1" at bounding box center [234, 570] width 18 height 20
click at [75, 569] on span "모니터링" at bounding box center [55, 570] width 65 height 20
click at [231, 567] on span "1 / 1" at bounding box center [234, 570] width 18 height 20
click at [95, 217] on div "음악 분석" at bounding box center [81, 216] width 57 height 23
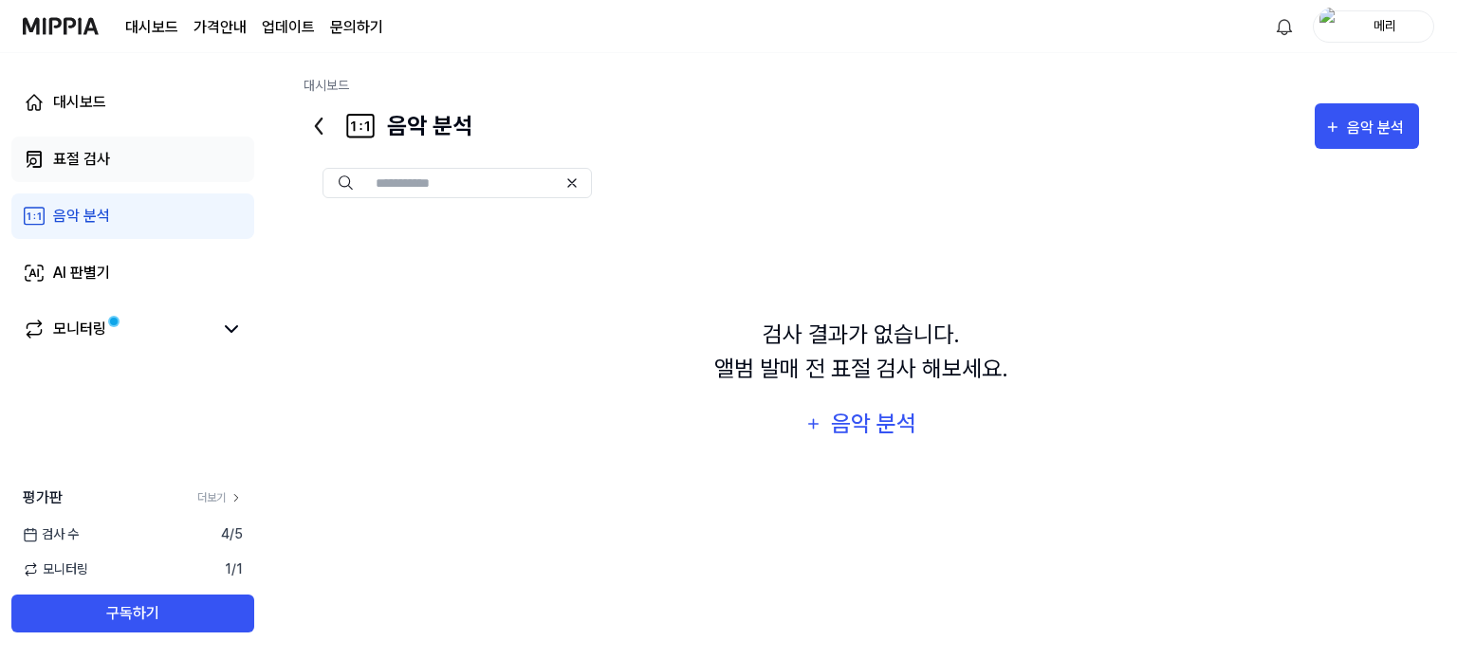
click at [99, 157] on div "표절 검사" at bounding box center [81, 159] width 57 height 23
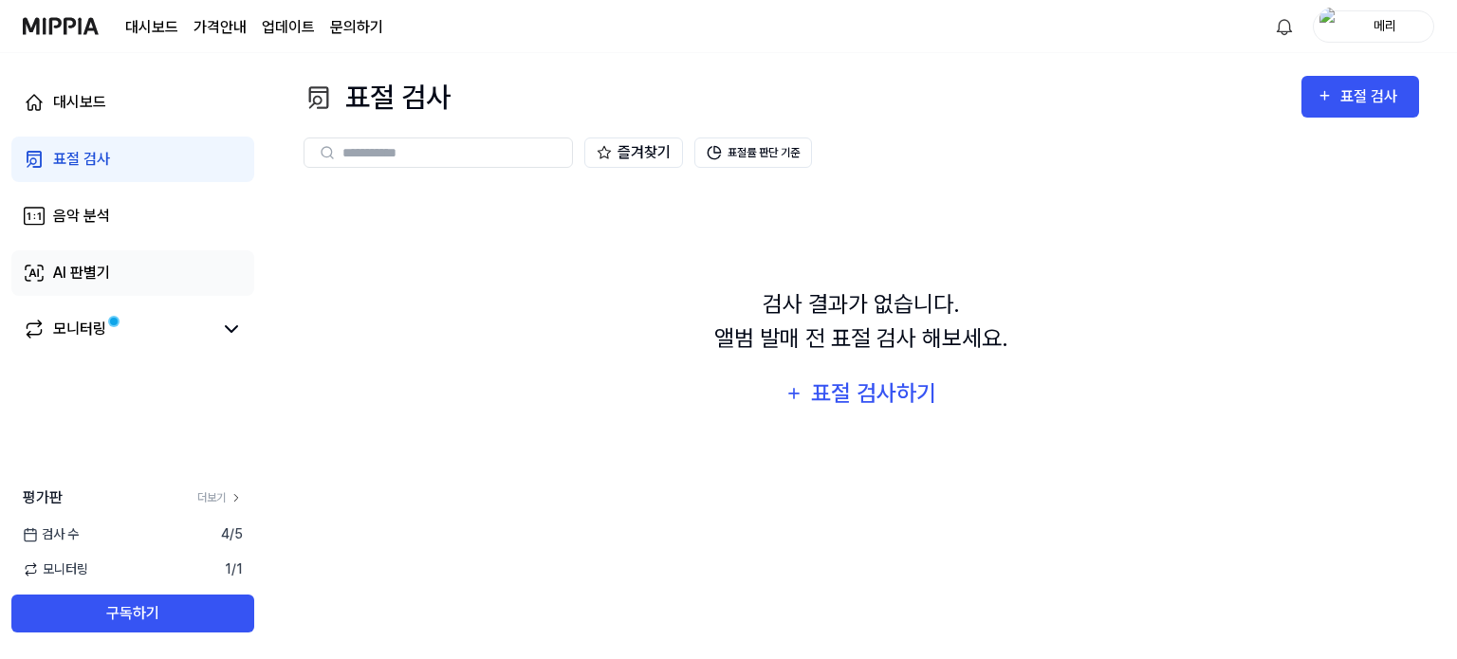
click at [131, 267] on link "AI 판별기" at bounding box center [132, 273] width 243 height 46
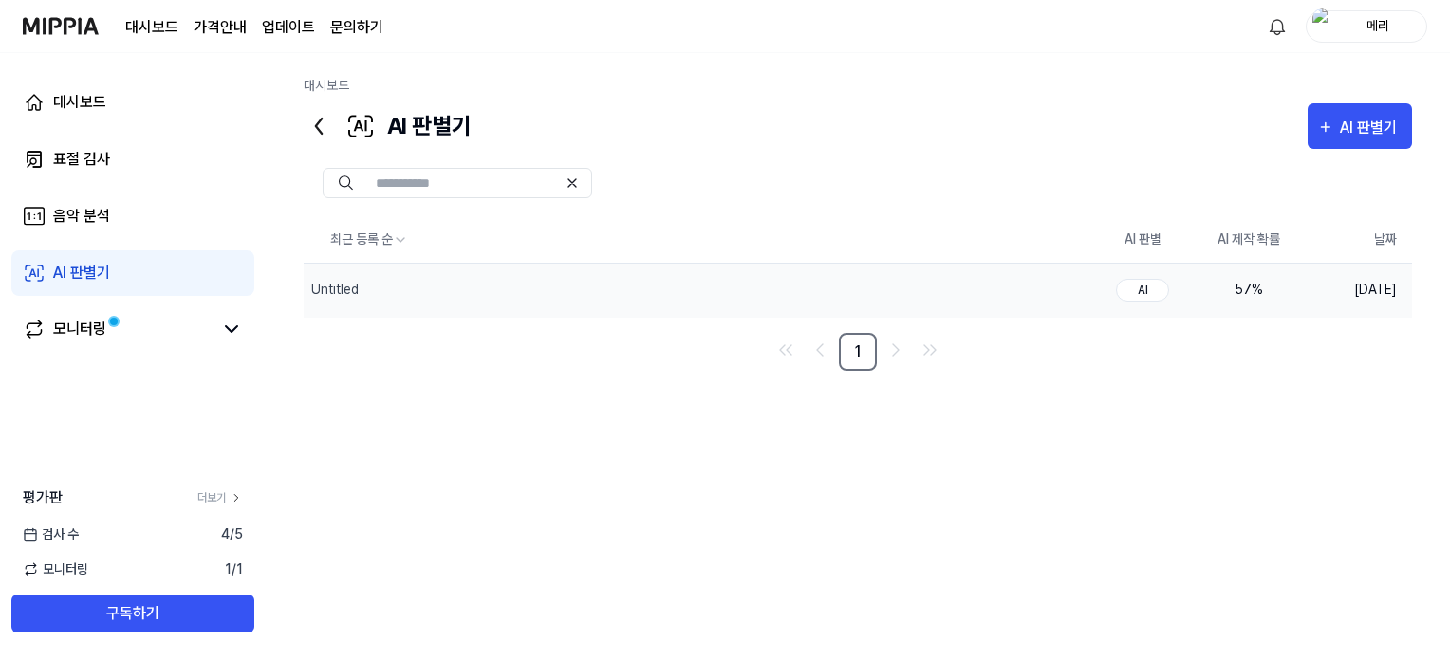
click at [1256, 287] on div "57 %" at bounding box center [1249, 290] width 76 height 20
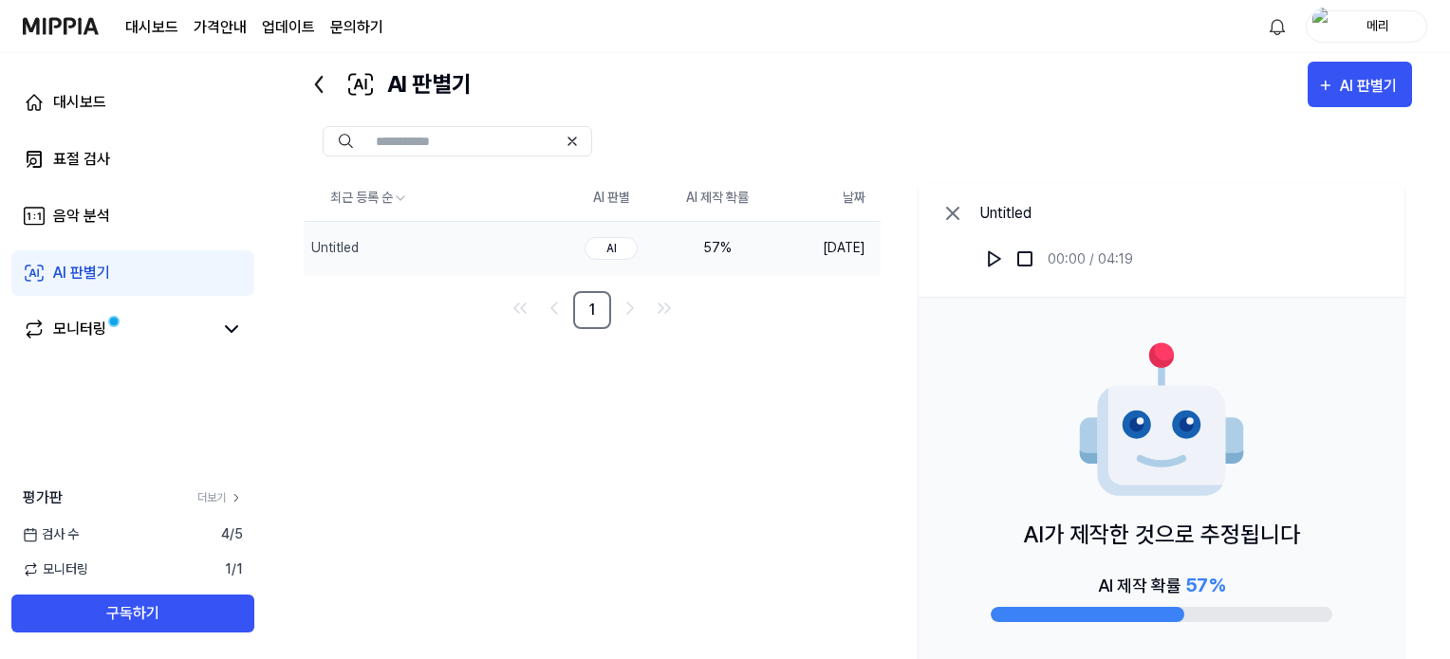
scroll to position [137, 0]
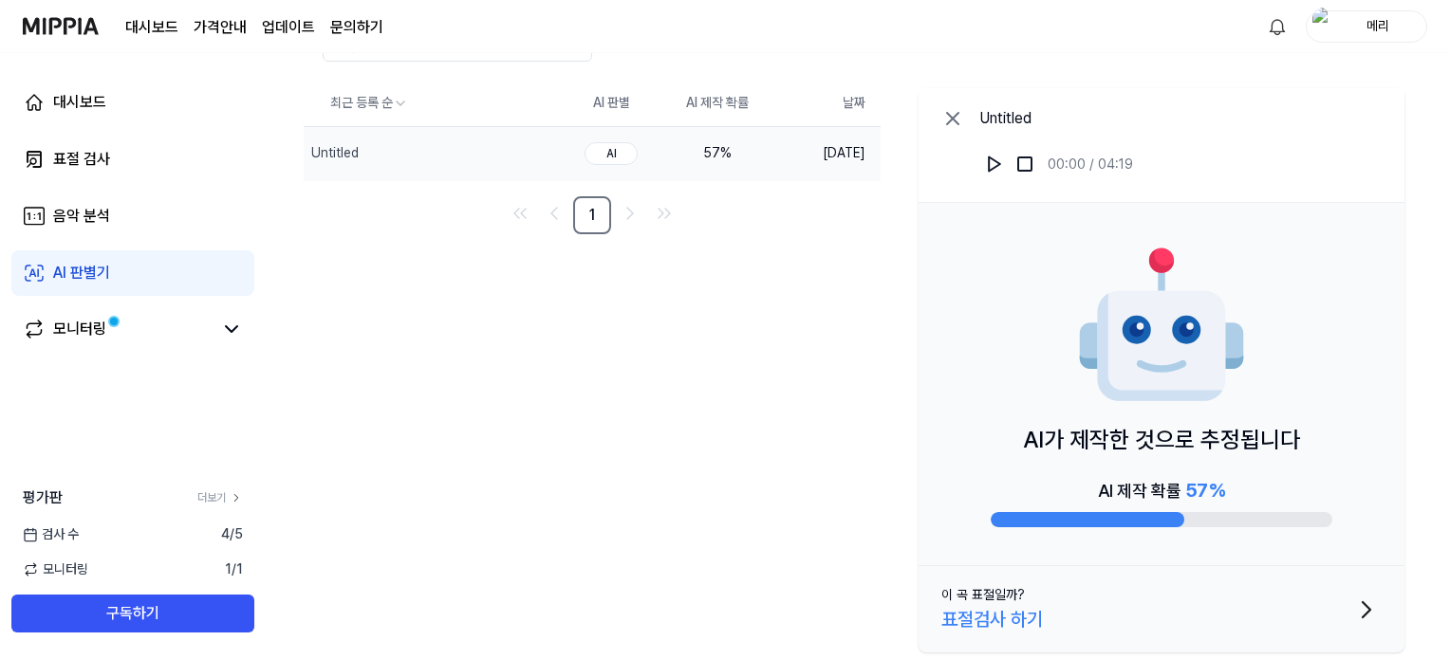
click at [1022, 620] on div "표절검사 하기" at bounding box center [992, 619] width 102 height 28
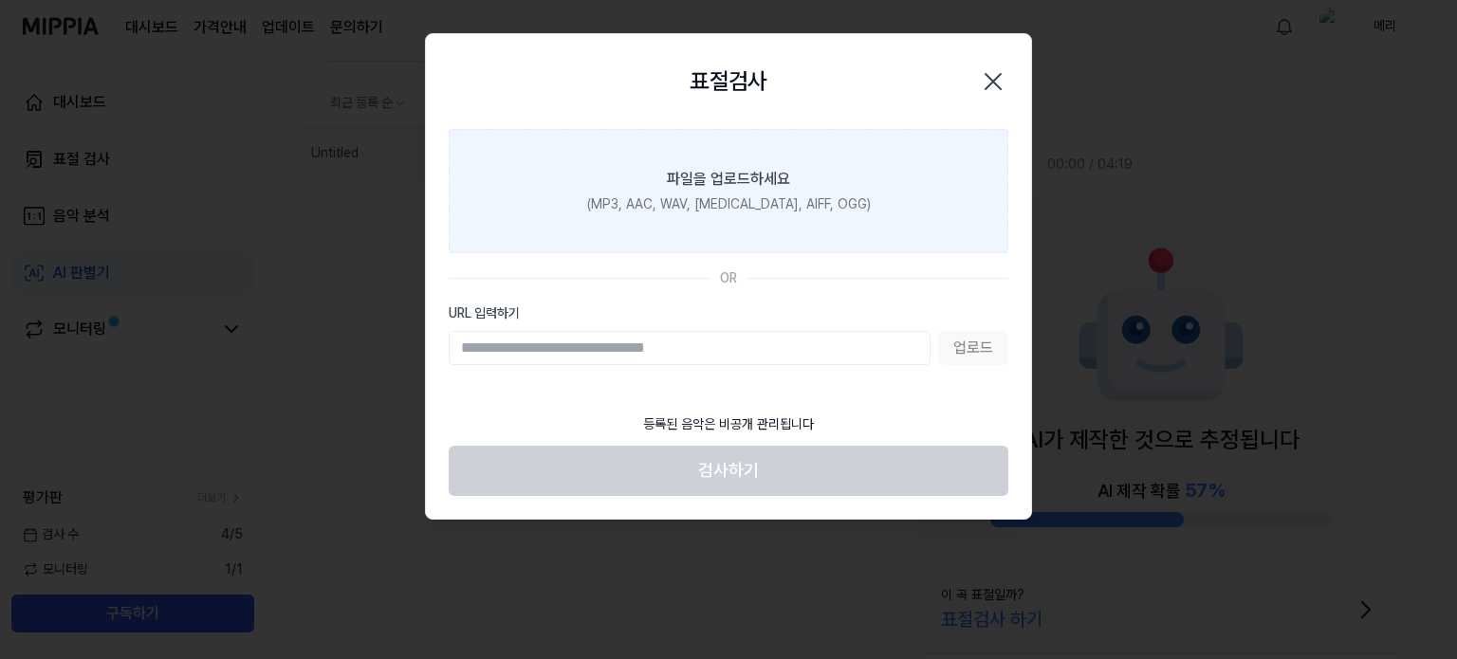
click at [724, 209] on div "(MP3, AAC, WAV, [MEDICAL_DATA], AIFF, OGG)" at bounding box center [729, 204] width 284 height 20
click at [0, 0] on input "파일을 업로드하세요 (MP3, AAC, WAV, [MEDICAL_DATA], AIFF, OGG)" at bounding box center [0, 0] width 0 height 0
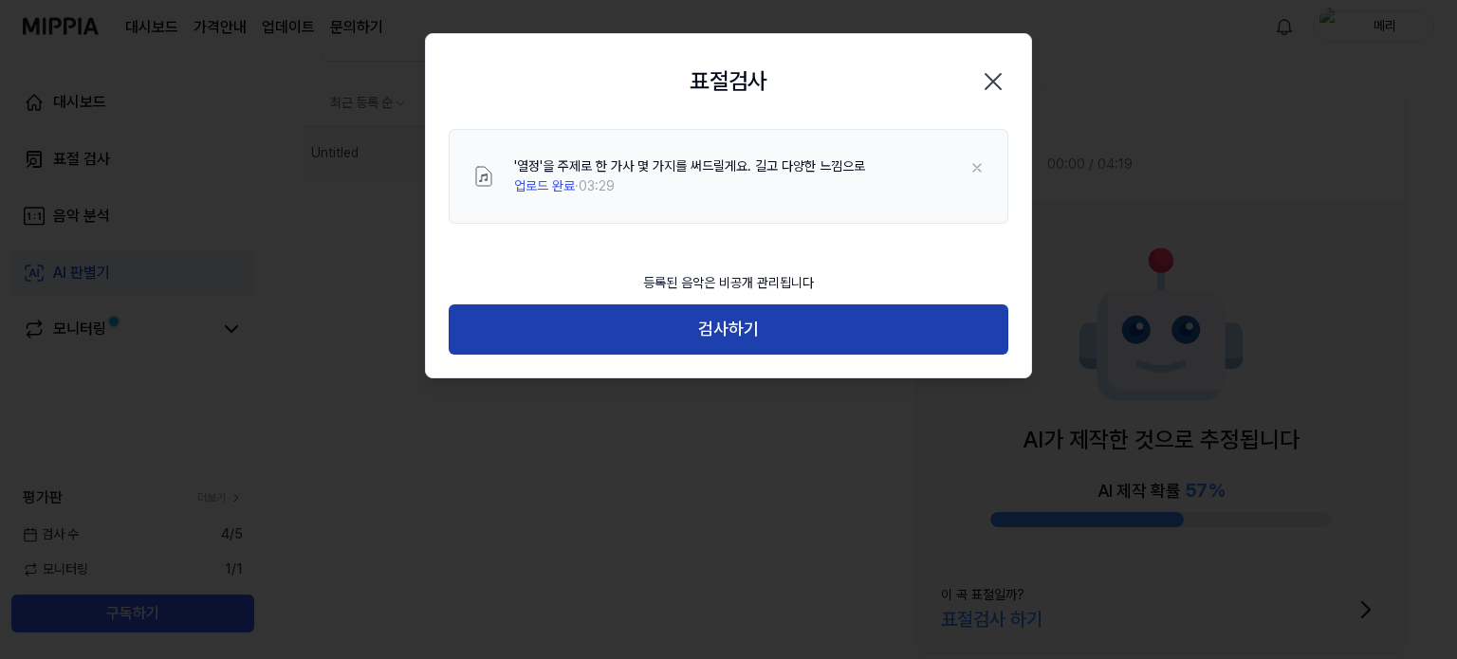
click at [759, 341] on button "검사하기" at bounding box center [729, 330] width 560 height 50
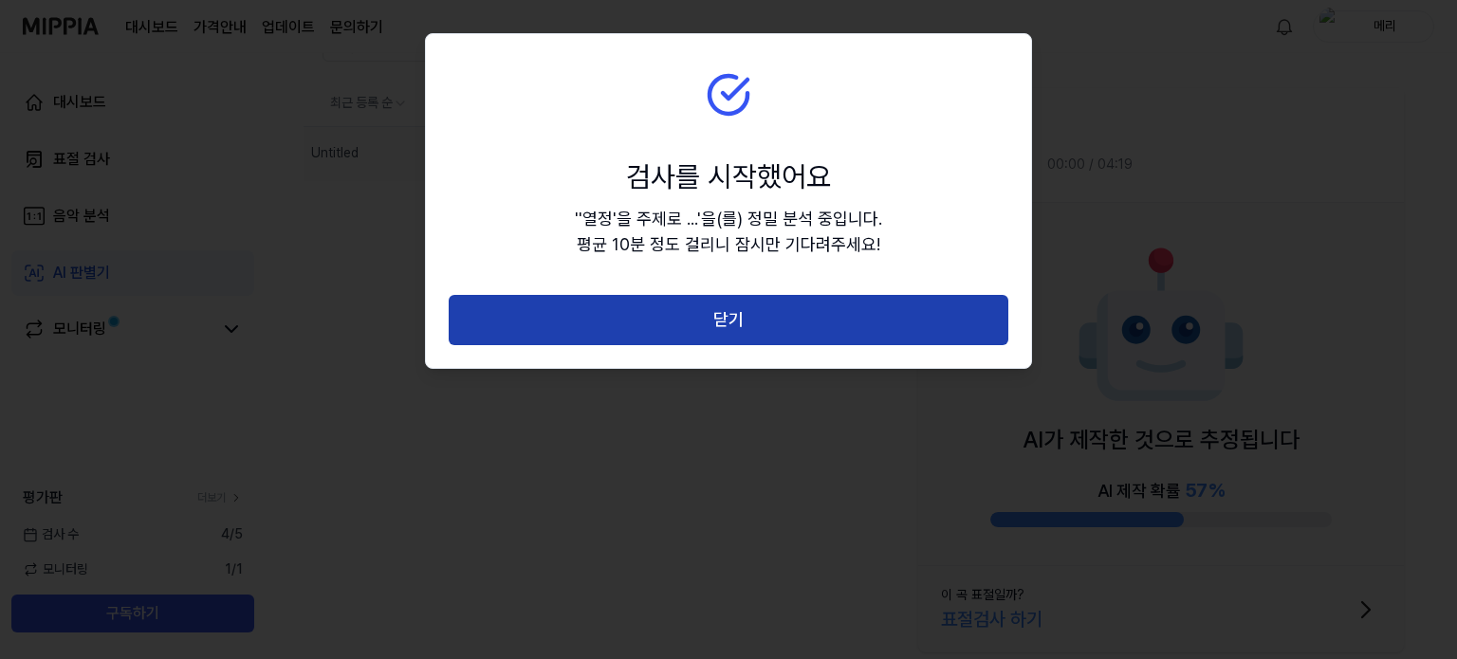
click at [951, 318] on button "닫기" at bounding box center [729, 320] width 560 height 50
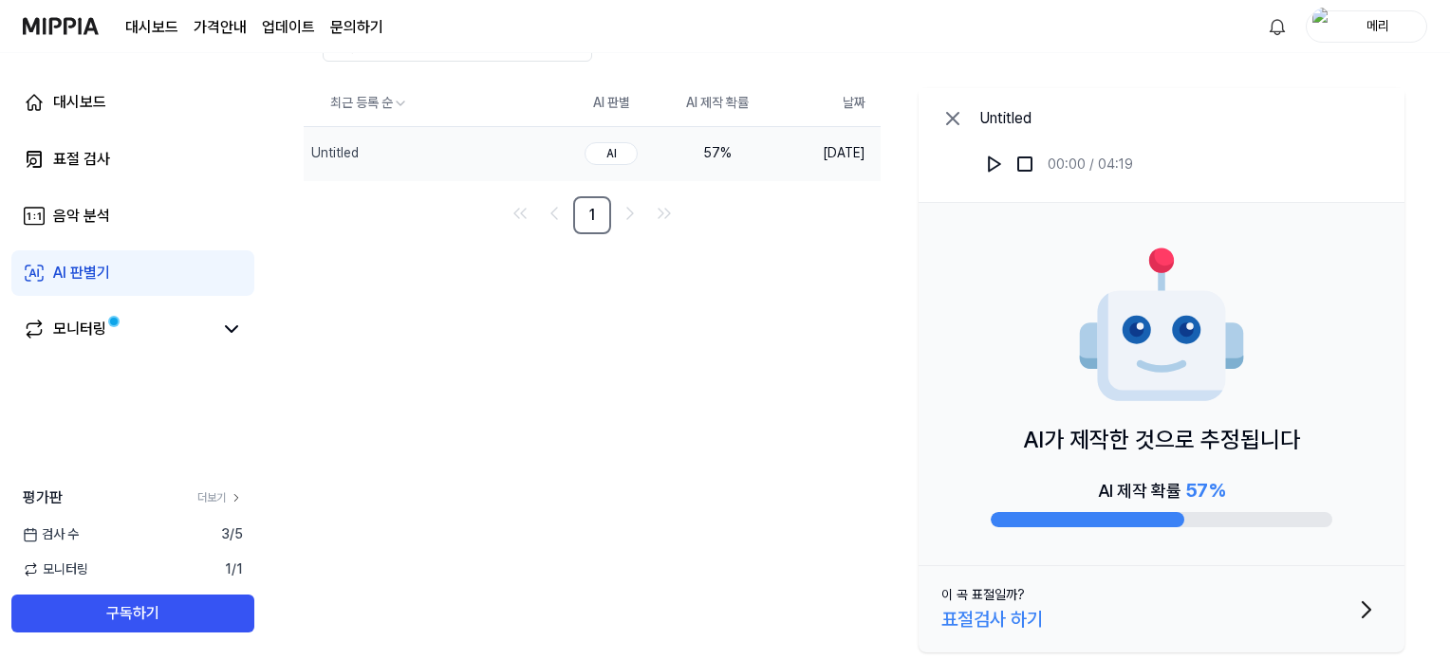
click at [719, 151] on div "57 %" at bounding box center [717, 153] width 76 height 20
click at [130, 224] on link "음악 분석" at bounding box center [132, 217] width 243 height 46
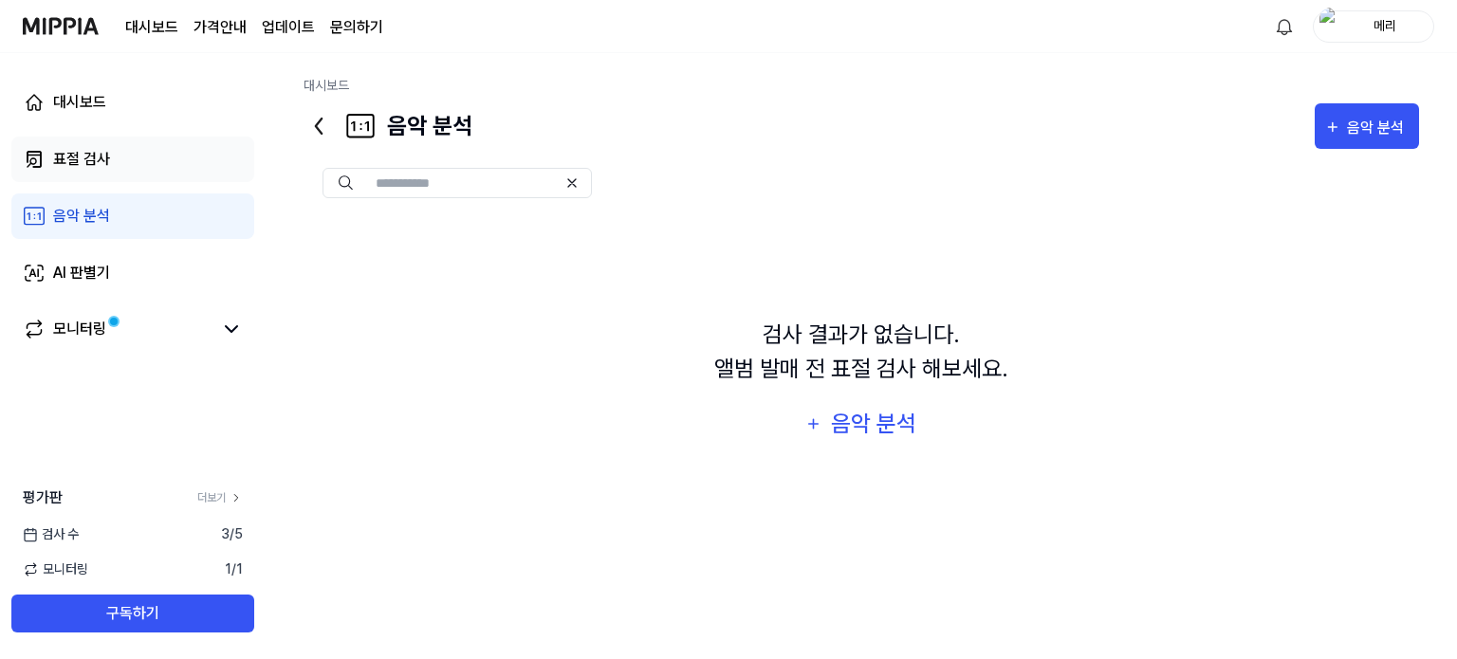
click at [147, 171] on link "표절 검사" at bounding box center [132, 160] width 243 height 46
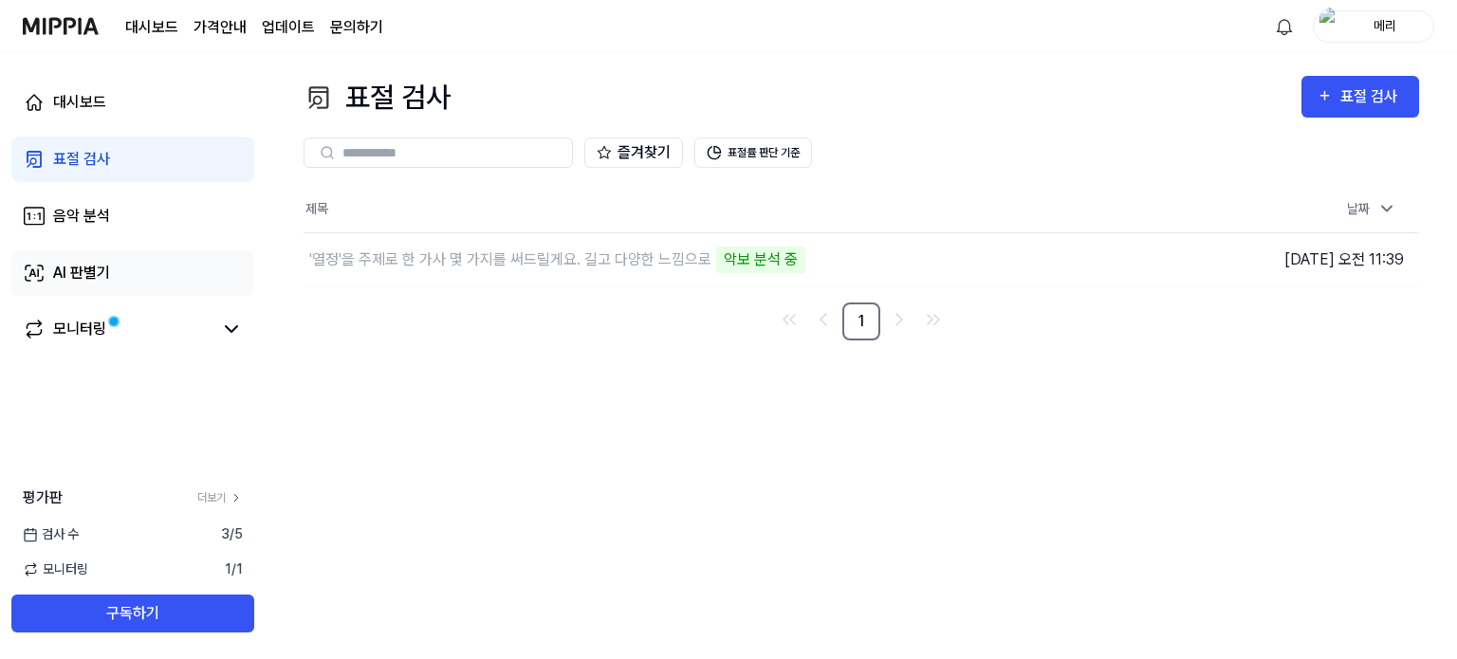
click at [96, 276] on div "AI 판별기" at bounding box center [81, 273] width 57 height 23
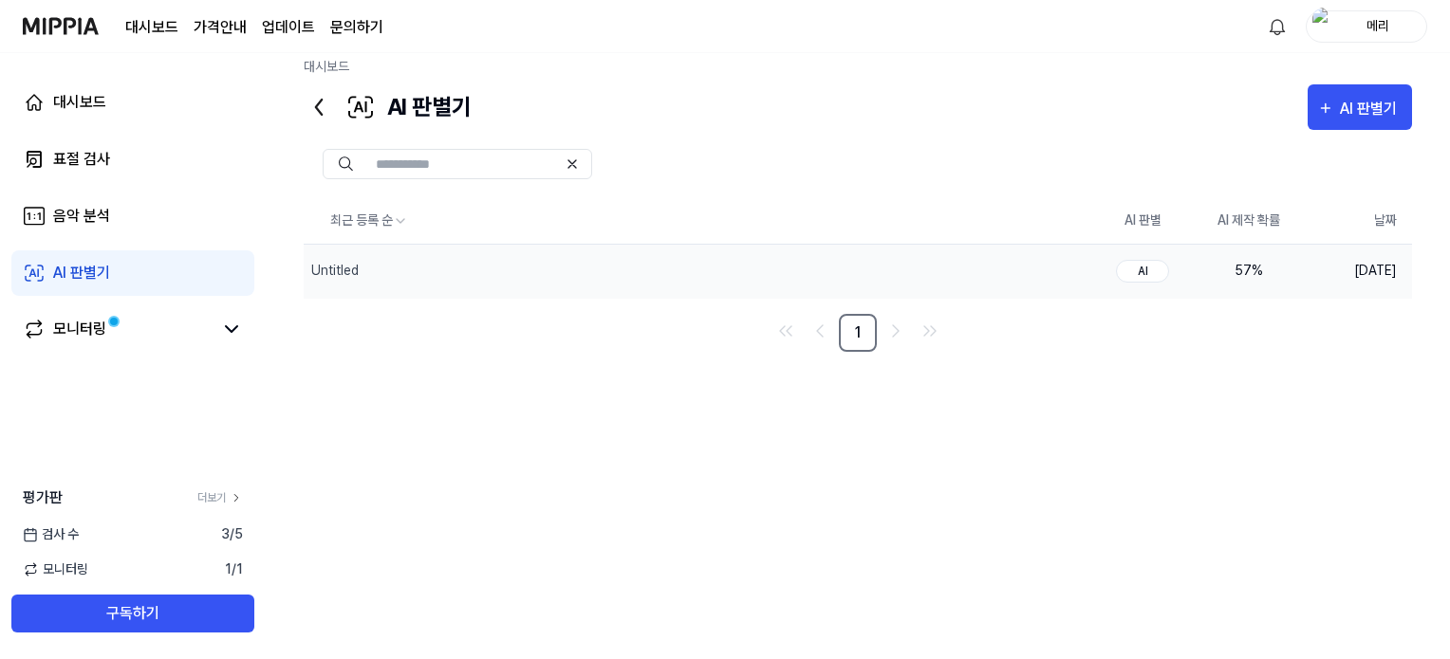
scroll to position [24, 0]
click at [678, 258] on div "Untitled" at bounding box center [697, 266] width 786 height 53
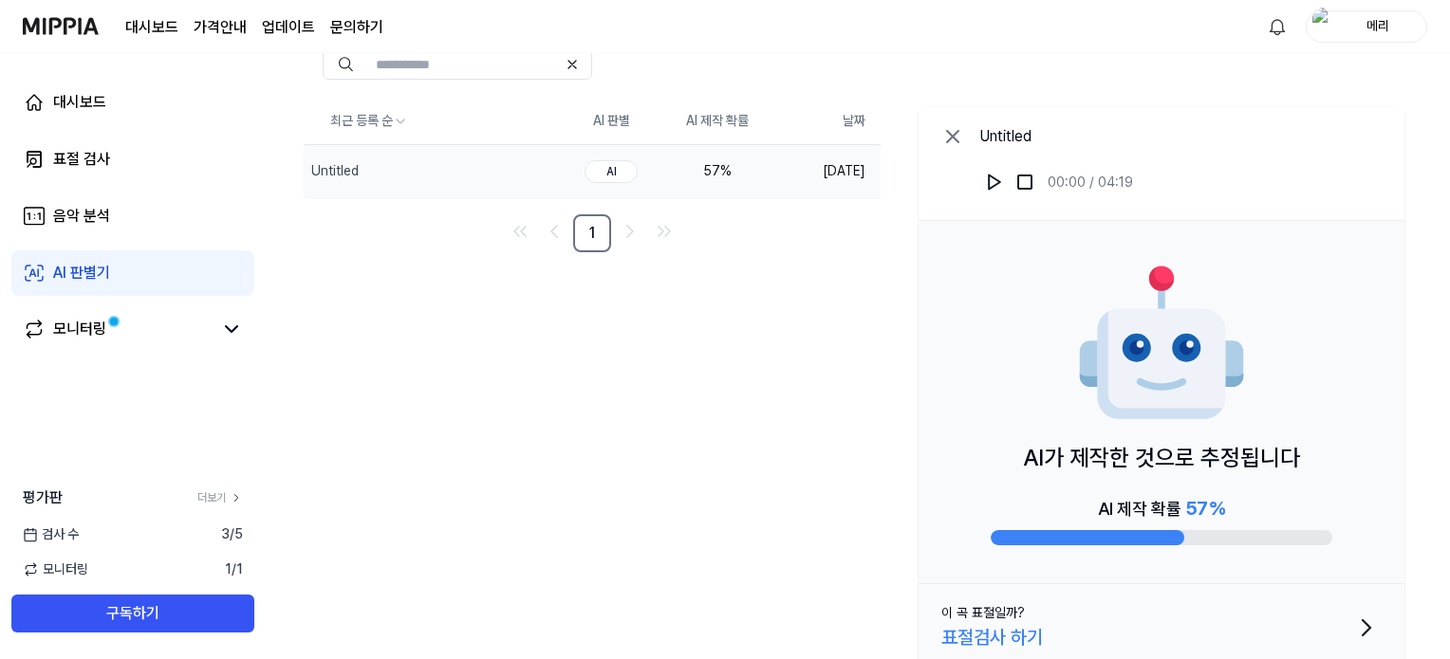
scroll to position [137, 0]
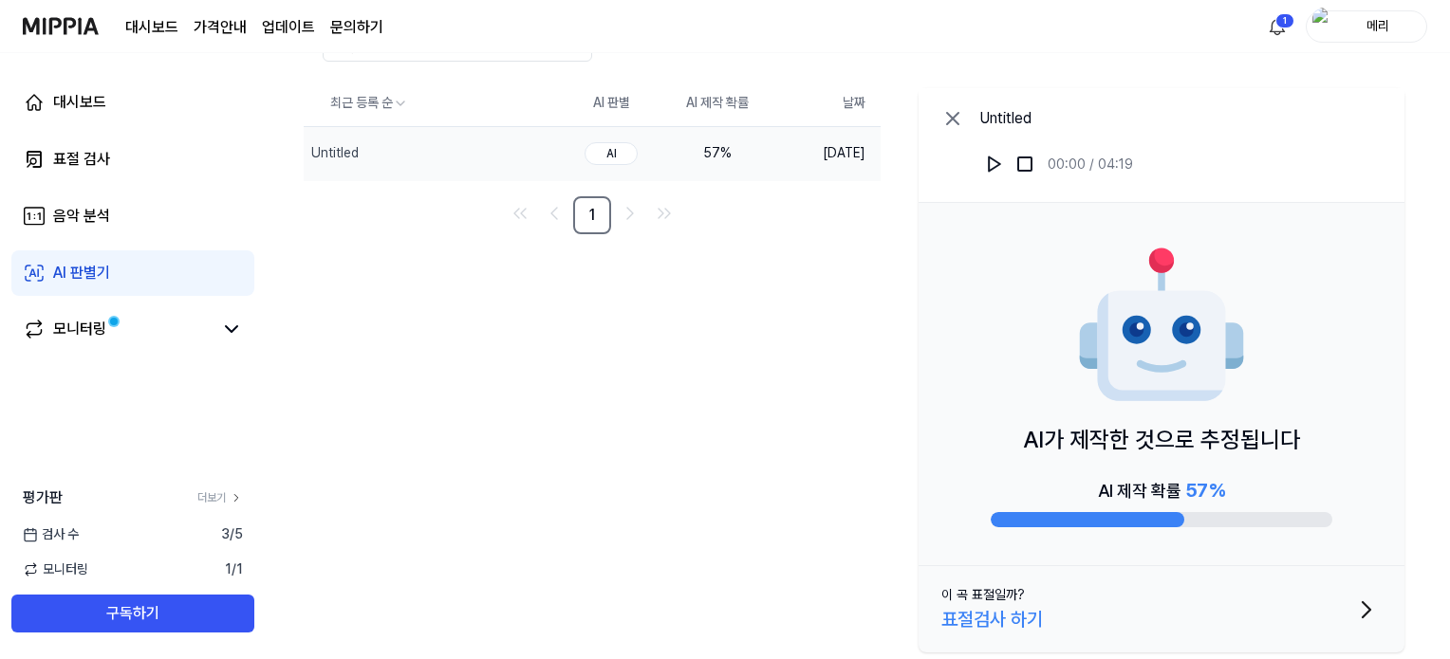
click at [307, 250] on div "최근 등록 순 AI 판별 AI 제작 확률 날짜 Untitled 삭제 AI 57 % [DATE] 1 Untitled 00:00 / 04:19 A…" at bounding box center [858, 371] width 1108 height 580
click at [819, 153] on td "[DATE]" at bounding box center [825, 153] width 110 height 54
click at [817, 153] on td "[DATE]" at bounding box center [825, 153] width 110 height 54
click at [708, 154] on div "57 %" at bounding box center [717, 153] width 76 height 20
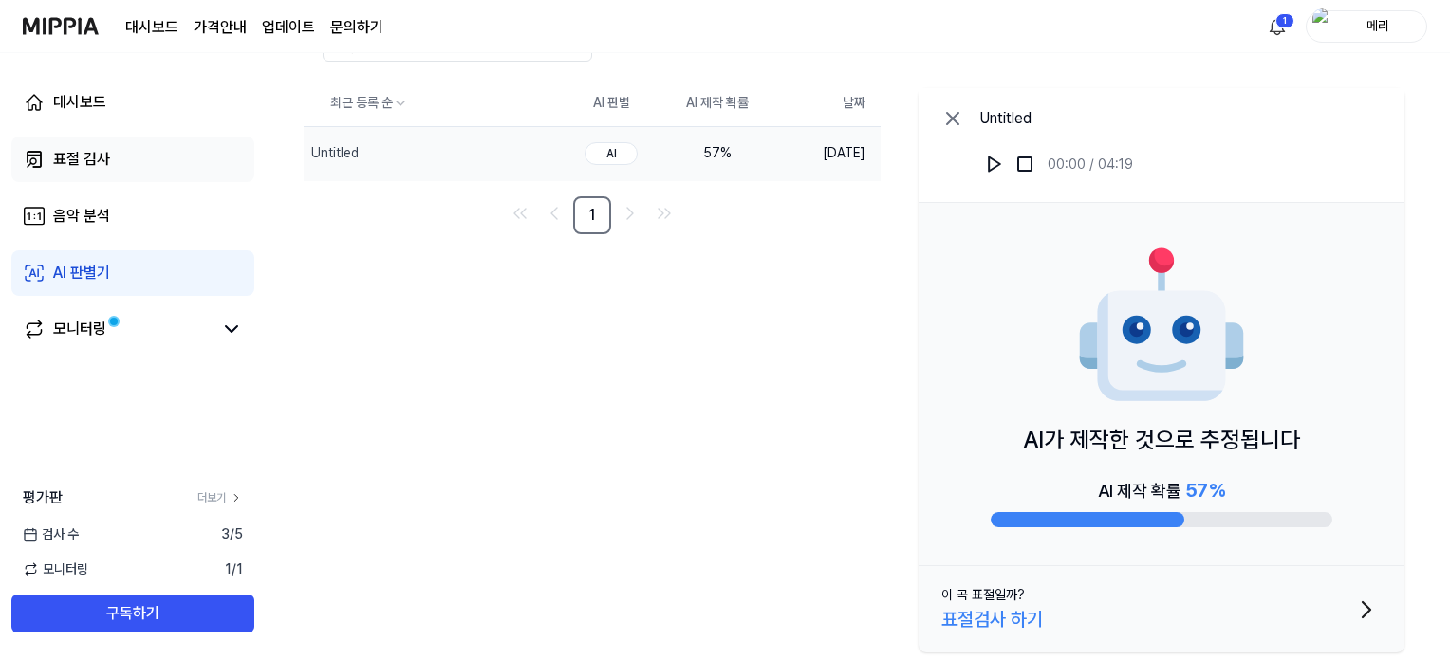
click at [126, 162] on link "표절 검사" at bounding box center [132, 160] width 243 height 46
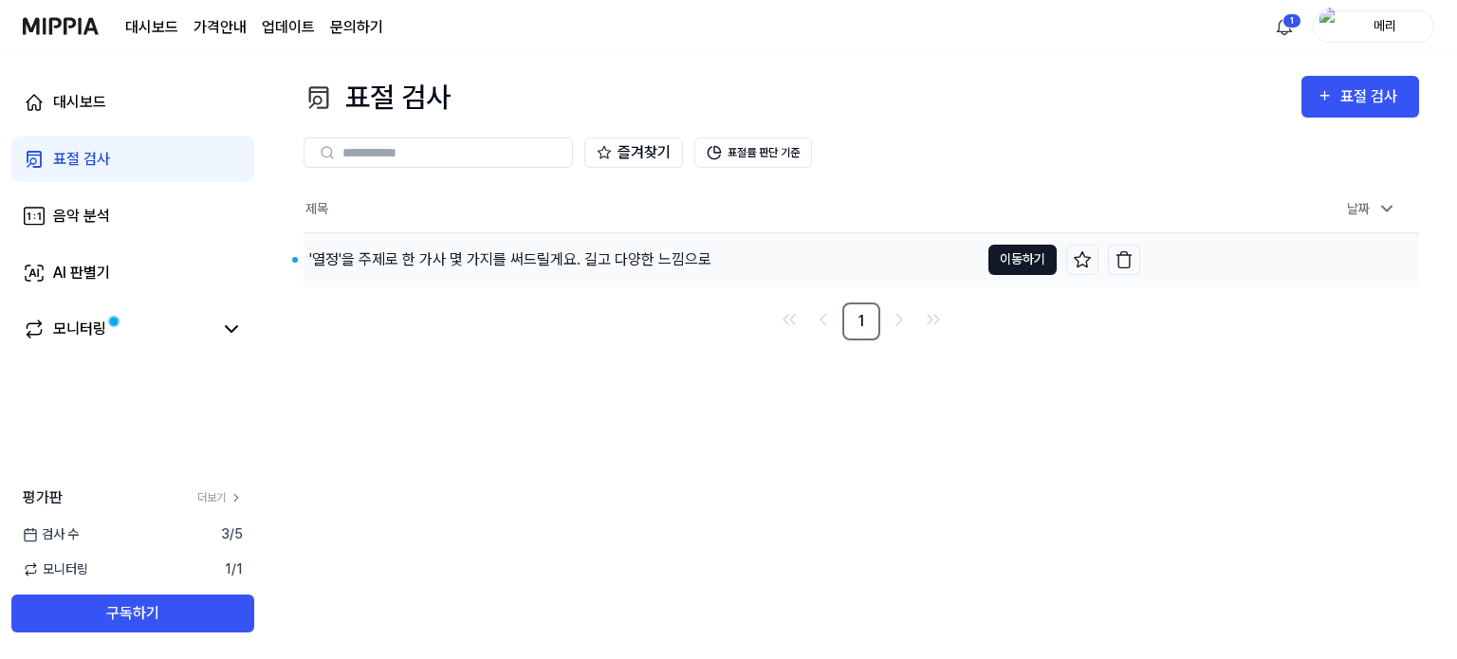
click at [1008, 259] on button "이동하기" at bounding box center [1023, 260] width 68 height 30
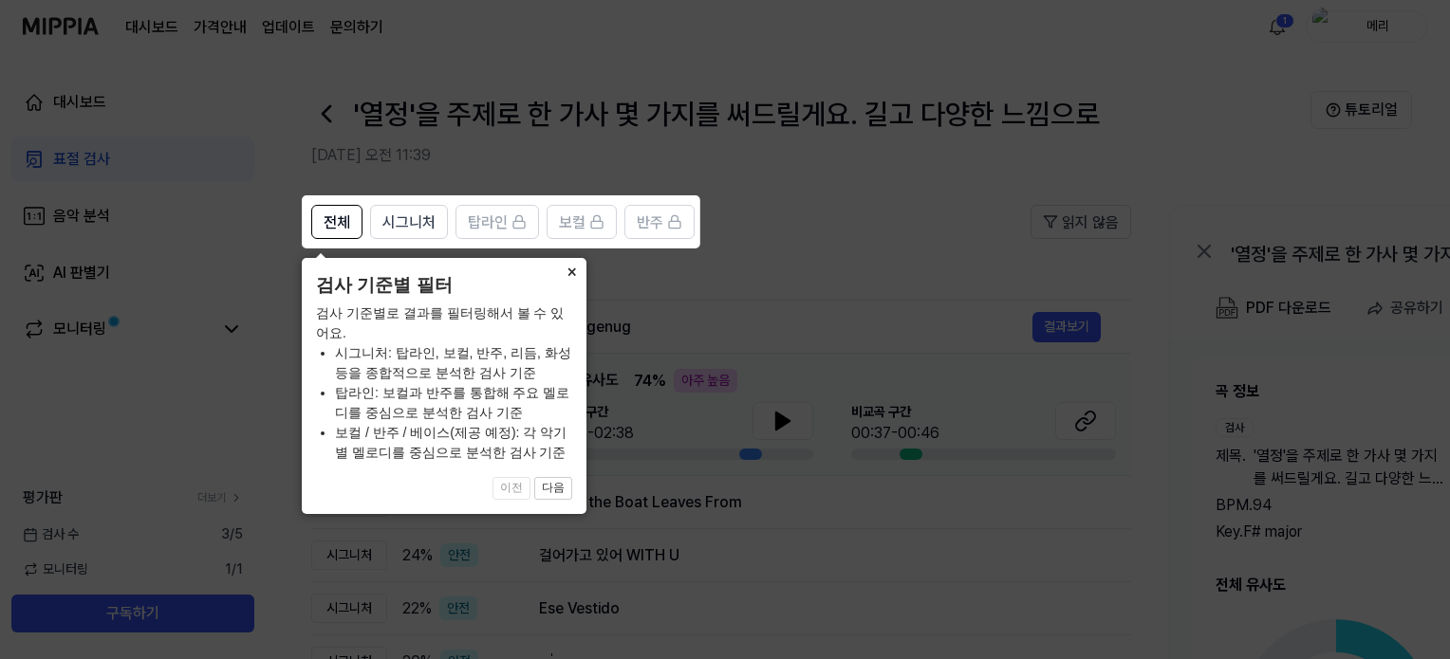
click at [569, 271] on button "×" at bounding box center [571, 271] width 30 height 27
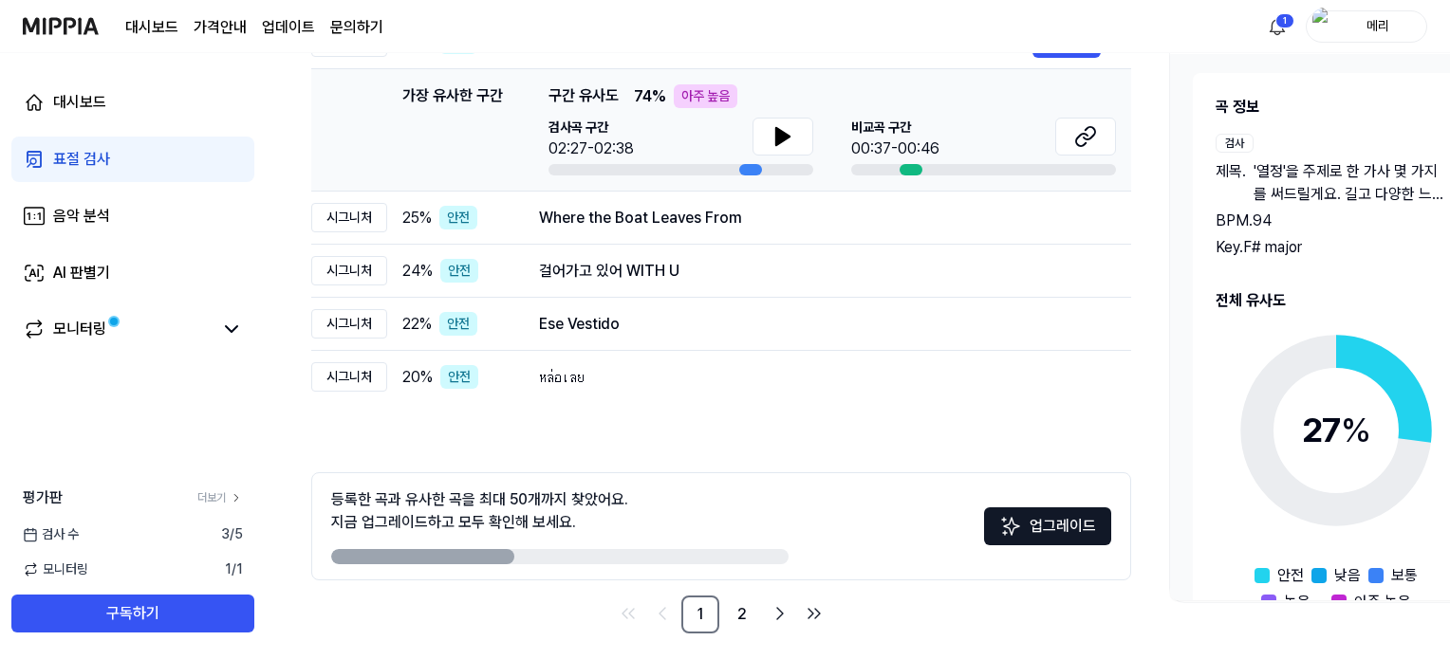
scroll to position [190, 0]
